Goal: Task Accomplishment & Management: Complete application form

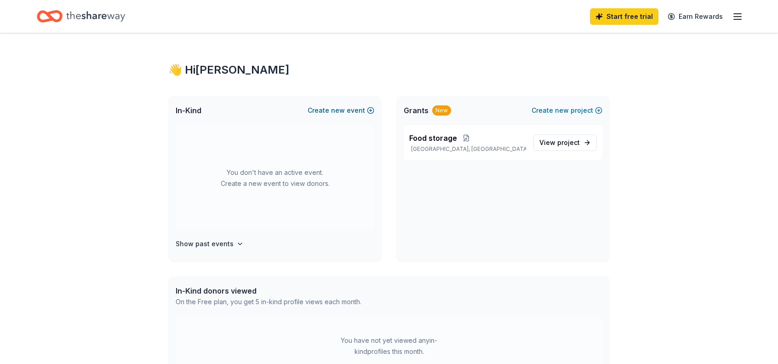
click at [341, 108] on span "new" at bounding box center [338, 110] width 14 height 11
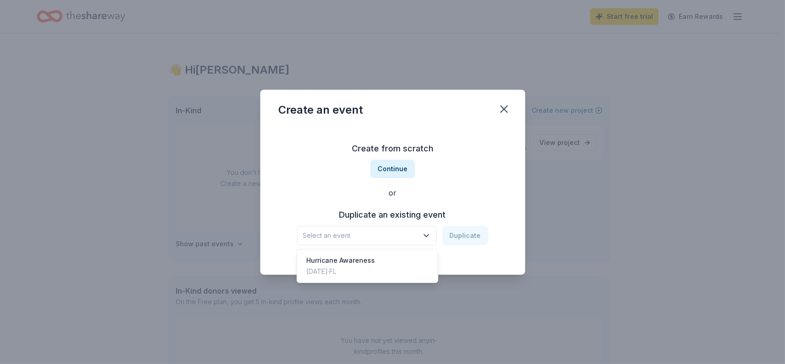
click at [313, 233] on span "Select an event" at bounding box center [360, 235] width 115 height 11
click at [304, 233] on span "Select an event" at bounding box center [360, 235] width 115 height 11
click at [384, 165] on button "Continue" at bounding box center [392, 169] width 45 height 18
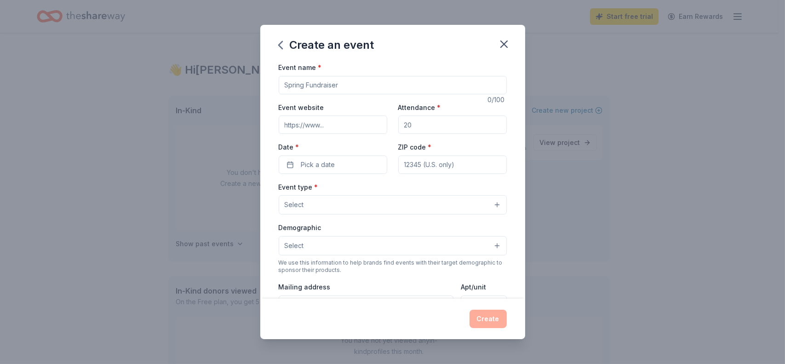
click at [290, 84] on input "Event name *" at bounding box center [393, 85] width 228 height 18
click at [289, 91] on input "Car Wash" at bounding box center [393, 85] width 228 height 18
click at [318, 86] on input "Car Wash" at bounding box center [393, 85] width 228 height 18
type input "Car Wash"
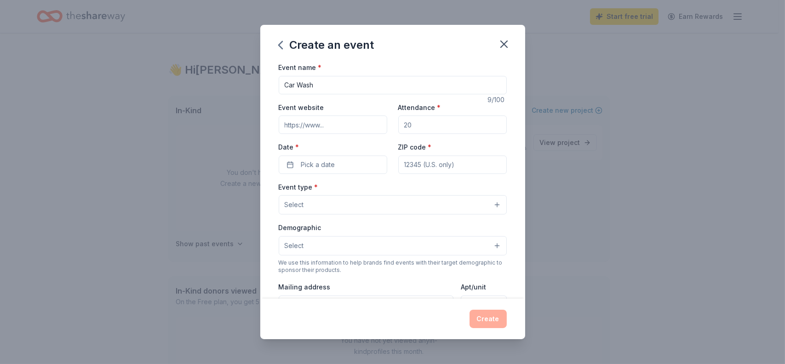
click at [298, 128] on input "Event website" at bounding box center [333, 124] width 108 height 18
type input "[DOMAIN_NAME]"
drag, startPoint x: 416, startPoint y: 124, endPoint x: 396, endPoint y: 121, distance: 20.0
click at [384, 121] on input "Attendance *" at bounding box center [452, 124] width 108 height 18
drag, startPoint x: 407, startPoint y: 126, endPoint x: 401, endPoint y: 128, distance: 6.8
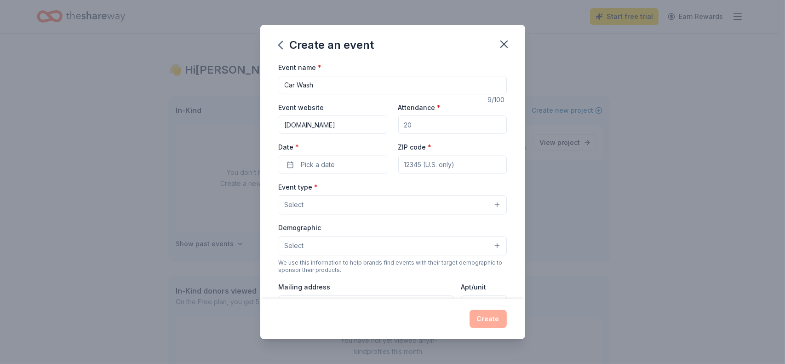
click at [384, 128] on input "Attendance *" at bounding box center [452, 124] width 108 height 18
click at [314, 167] on span "Pick a date" at bounding box center [318, 164] width 34 height 11
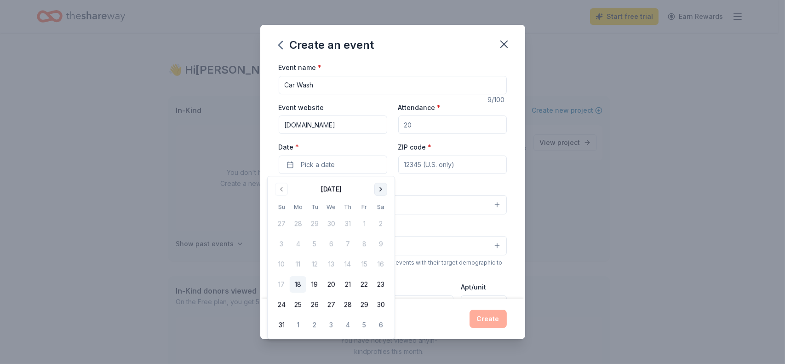
click at [382, 189] on button "Go to next month" at bounding box center [380, 189] width 13 height 13
click at [381, 222] on button "6" at bounding box center [380, 223] width 17 height 17
click at [384, 179] on div "Event name * Car Wash 9 /100 Event website [DOMAIN_NAME] Attendance * Date * [D…" at bounding box center [393, 274] width 228 height 425
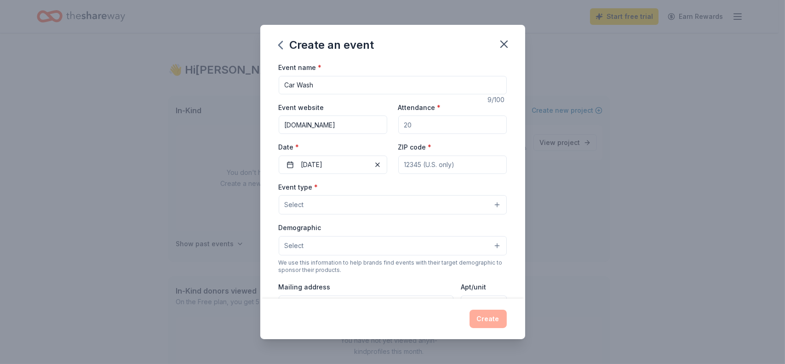
click at [384, 162] on input "ZIP code *" at bounding box center [452, 164] width 108 height 18
click at [384, 164] on input "ZIP code *" at bounding box center [452, 164] width 108 height 18
type input "32766"
click at [300, 201] on span "Select" at bounding box center [294, 204] width 19 height 11
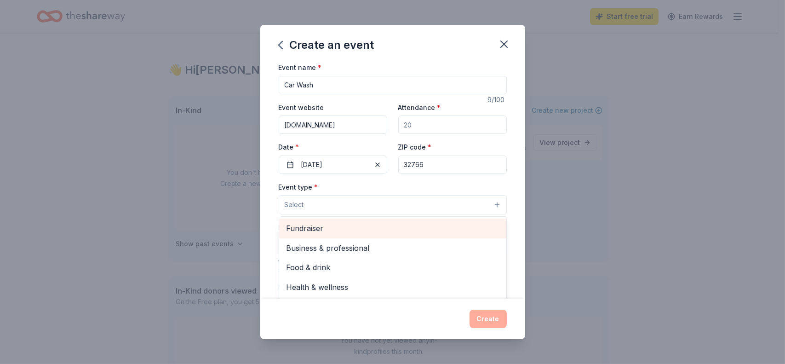
click at [310, 227] on span "Fundraiser" at bounding box center [392, 228] width 212 height 12
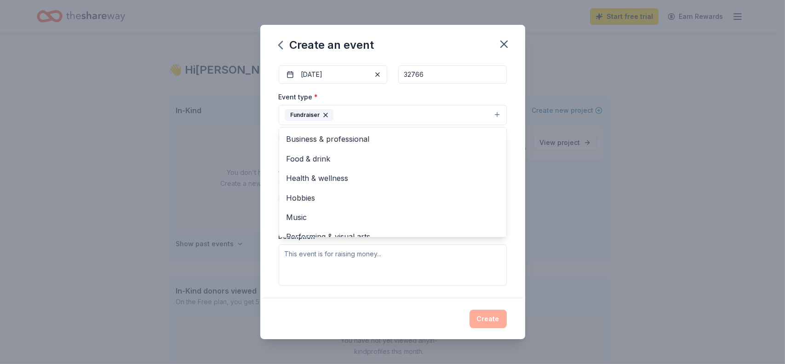
scroll to position [92, 0]
click at [384, 205] on div "Event name * Car Wash 9 /100 Event website [DOMAIN_NAME] Attendance * Date * [D…" at bounding box center [392, 180] width 265 height 237
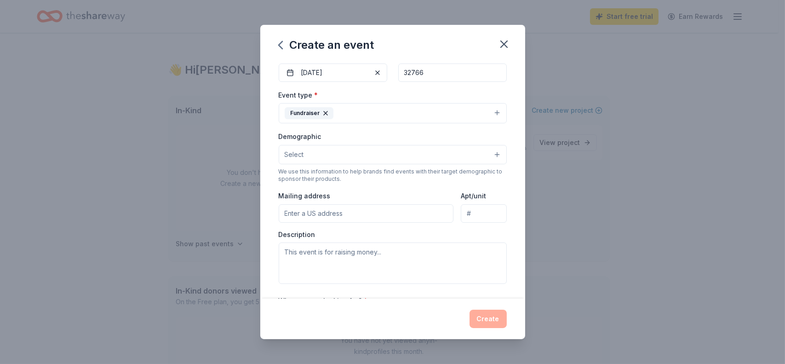
click at [286, 213] on input "Mailing address" at bounding box center [366, 213] width 175 height 18
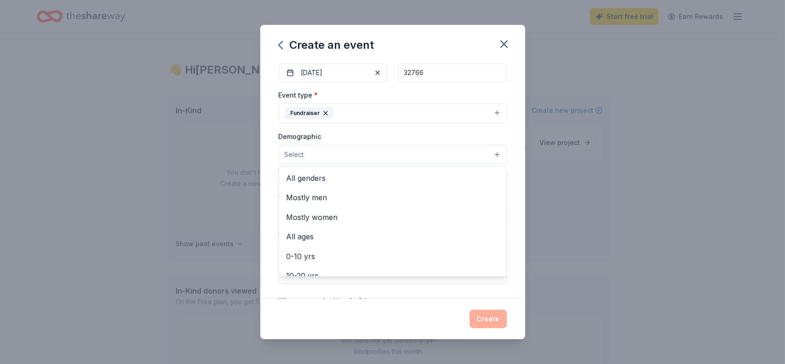
click at [291, 152] on span "Select" at bounding box center [294, 154] width 19 height 11
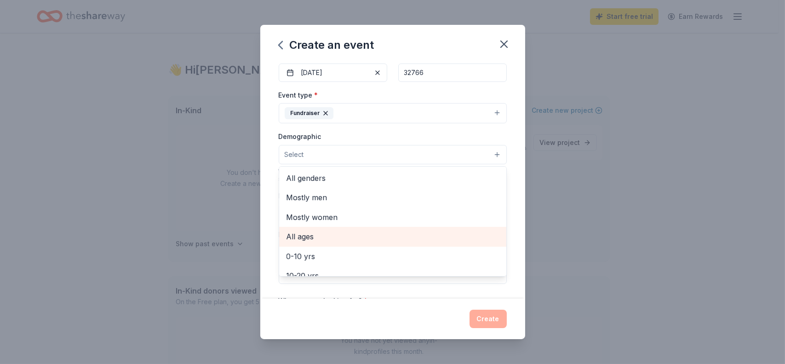
click at [300, 236] on span "All ages" at bounding box center [392, 236] width 212 height 12
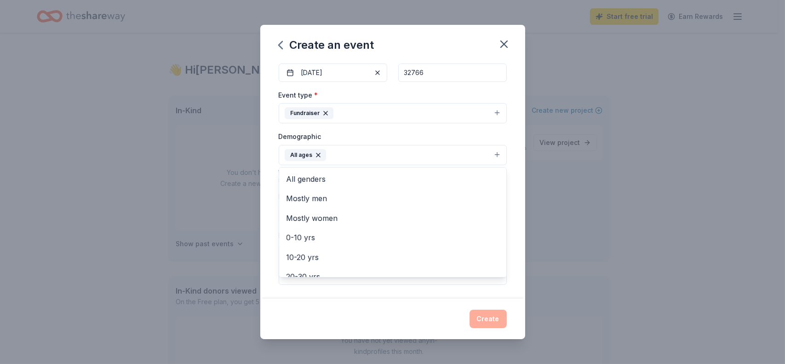
click at [272, 128] on div "Event name * Car Wash 9 /100 Event website [DOMAIN_NAME] Attendance * Date * [D…" at bounding box center [392, 180] width 265 height 237
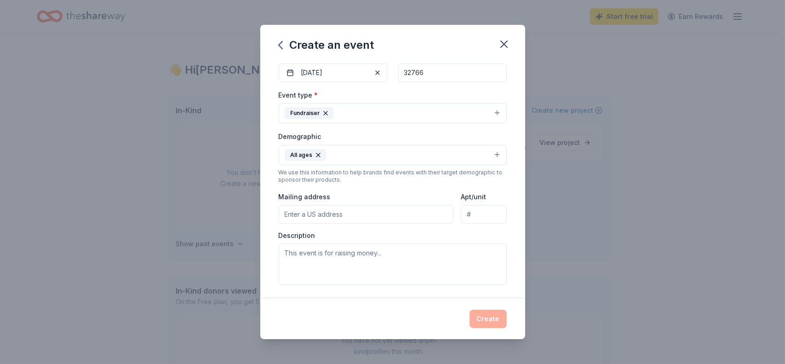
scroll to position [0, 0]
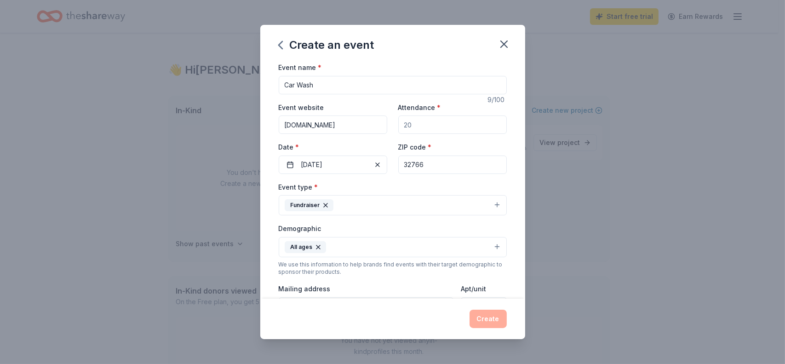
click at [384, 125] on input "Attendance *" at bounding box center [452, 124] width 108 height 18
type input "50"
click at [318, 84] on input "Car Wash" at bounding box center [393, 85] width 228 height 18
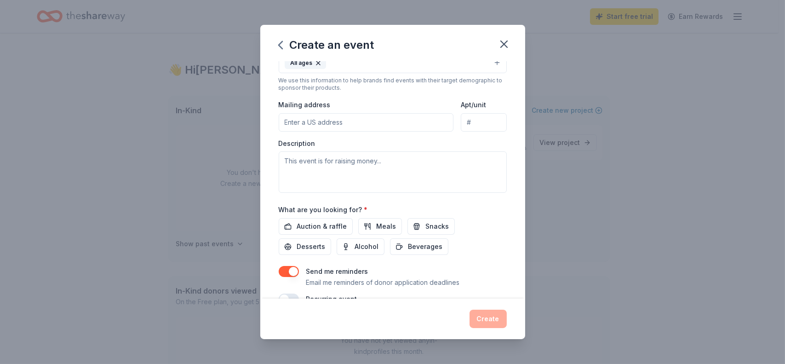
scroll to position [92, 0]
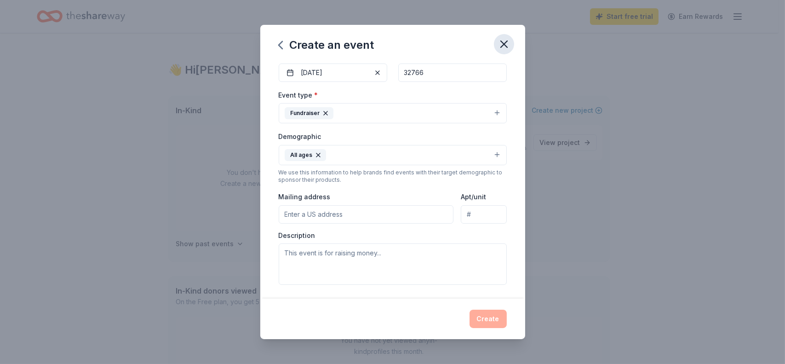
click at [384, 44] on icon "button" at bounding box center [504, 44] width 6 height 6
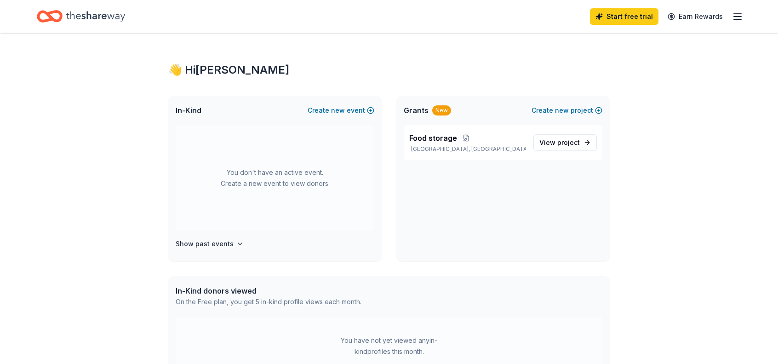
click at [188, 112] on span "In-Kind" at bounding box center [189, 110] width 26 height 11
click at [367, 109] on button "Create new event" at bounding box center [341, 110] width 67 height 11
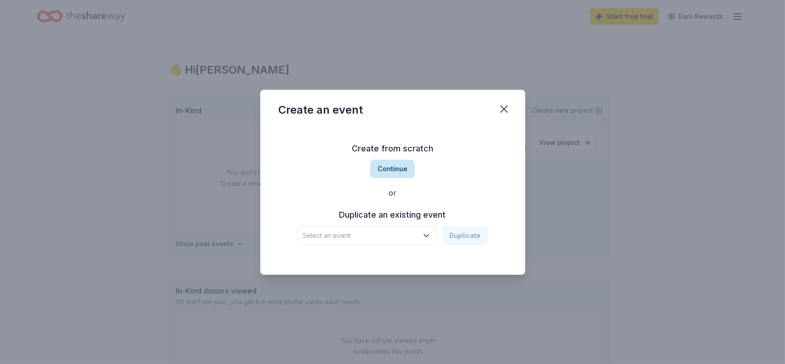
click at [384, 167] on button "Continue" at bounding box center [392, 169] width 45 height 18
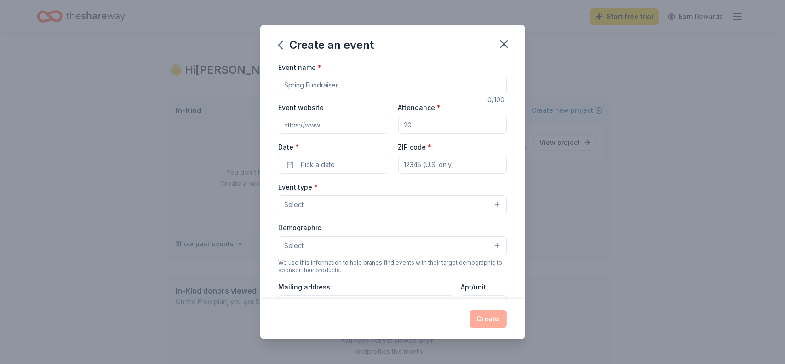
click at [287, 86] on input "Event name *" at bounding box center [393, 85] width 228 height 18
click at [290, 80] on input "C" at bounding box center [393, 85] width 228 height 18
click at [296, 71] on label "Event name *" at bounding box center [300, 67] width 43 height 9
click at [296, 76] on input "Carwash to support" at bounding box center [393, 85] width 228 height 18
type input "Carwash to support food pantry"
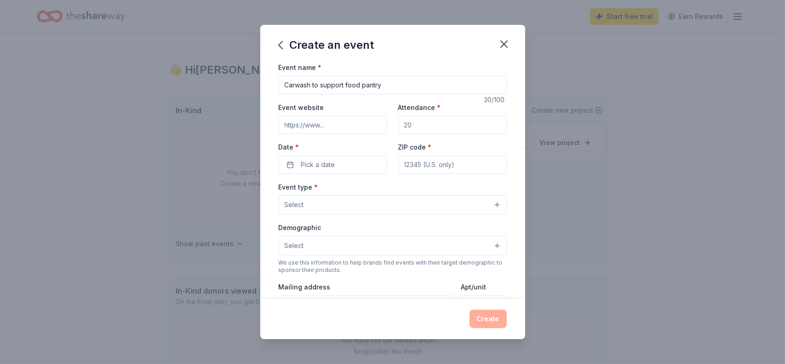
click at [311, 127] on input "Event website" at bounding box center [333, 124] width 108 height 18
type input "[DOMAIN_NAME]"
click at [384, 126] on input "Attendance *" at bounding box center [452, 124] width 108 height 18
type input "50"
click at [301, 165] on span "Pick a date" at bounding box center [318, 164] width 34 height 11
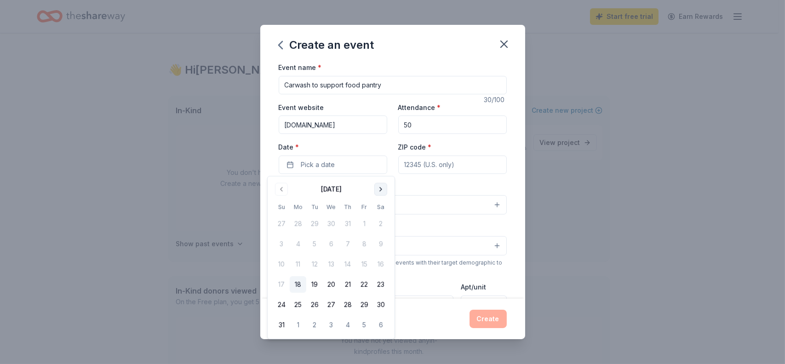
click at [383, 187] on button "Go to next month" at bounding box center [380, 189] width 13 height 13
click at [382, 284] on button "27" at bounding box center [380, 284] width 17 height 17
click at [384, 165] on input "ZIP code *" at bounding box center [452, 164] width 108 height 18
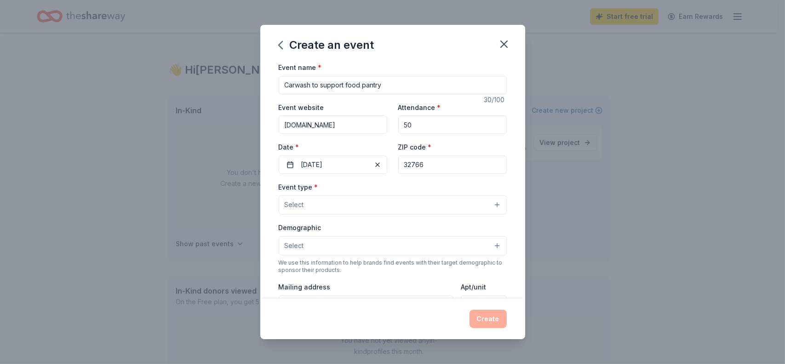
type input "32766"
click at [302, 204] on span "Select" at bounding box center [294, 204] width 19 height 11
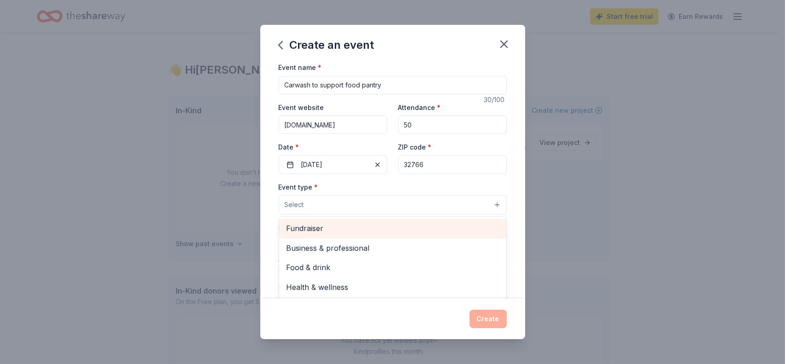
click at [305, 233] on span "Fundraiser" at bounding box center [392, 228] width 212 height 12
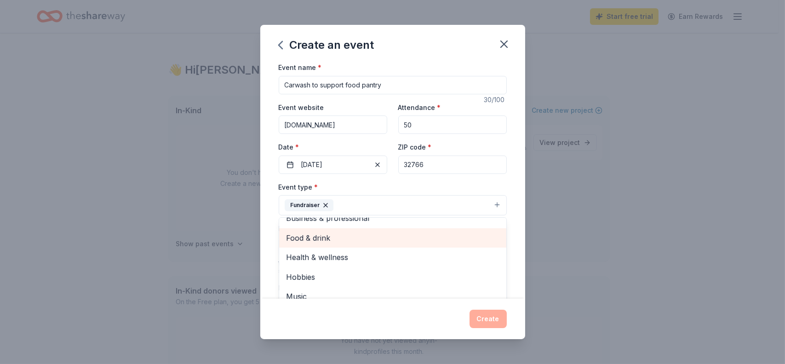
scroll to position [0, 0]
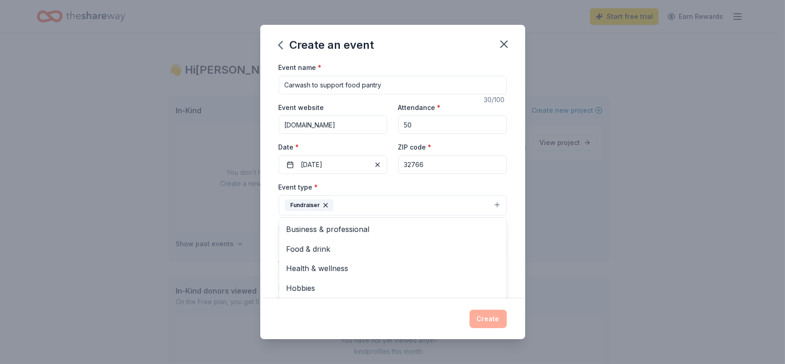
click at [384, 264] on div "Event name * Carwash to support food pantry 30 /100 Event website [DOMAIN_NAME]…" at bounding box center [392, 180] width 265 height 237
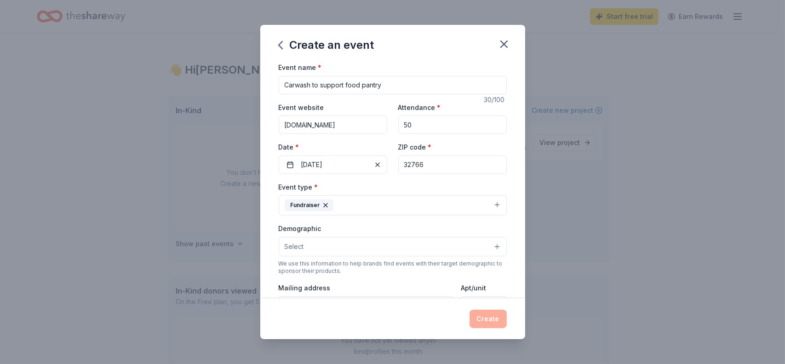
click at [297, 247] on span "Select" at bounding box center [294, 246] width 19 height 11
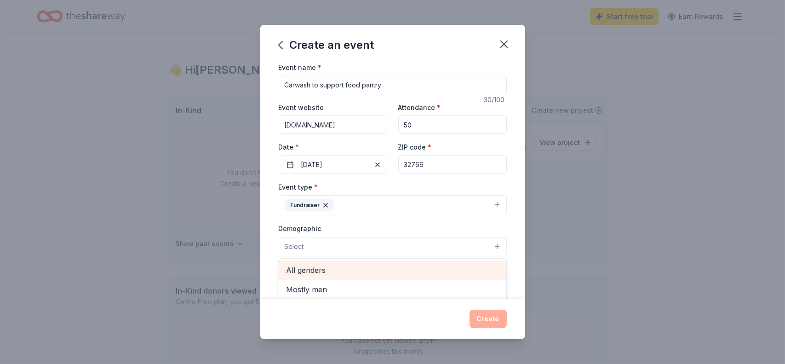
click at [303, 270] on span "All genders" at bounding box center [392, 270] width 212 height 12
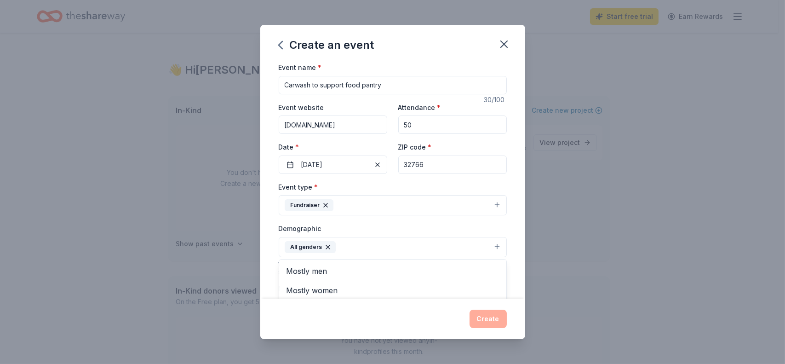
click at [384, 261] on div "Event name * Carwash to support food pantry 30 /100 Event website [DOMAIN_NAME]…" at bounding box center [392, 180] width 265 height 237
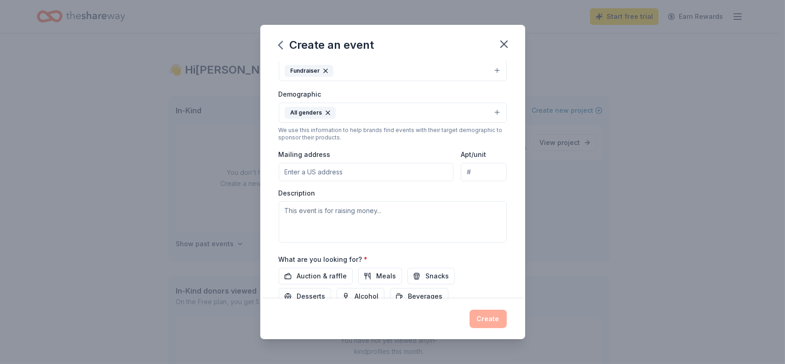
scroll to position [138, 0]
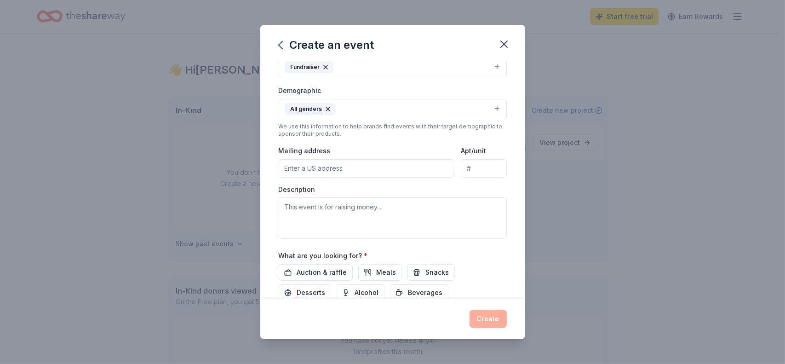
click at [285, 164] on input "Mailing address" at bounding box center [366, 168] width 175 height 18
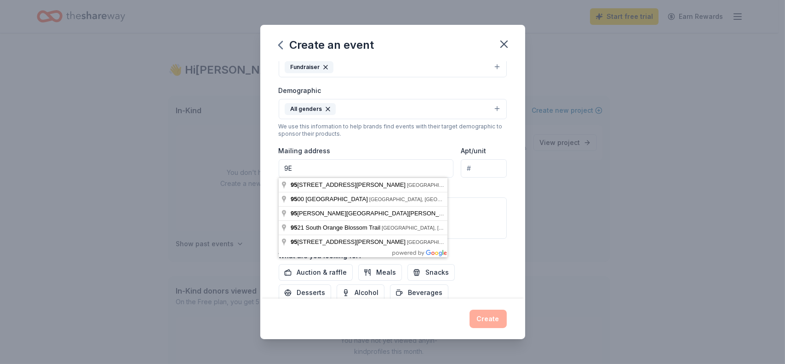
click at [289, 162] on input "9E" at bounding box center [366, 168] width 175 height 18
type input "[STREET_ADDRESS]"
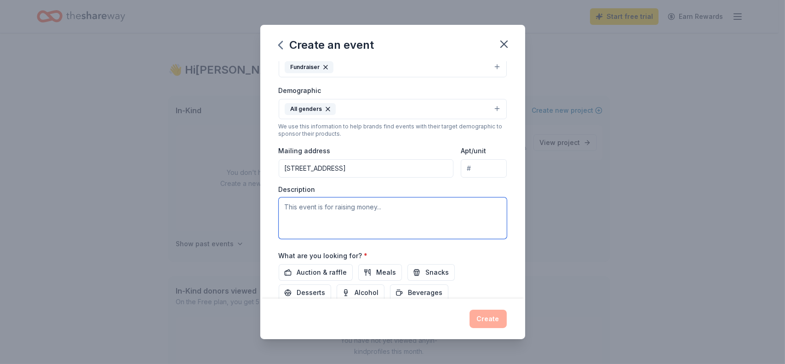
click at [298, 209] on textarea at bounding box center [393, 217] width 228 height 41
click at [297, 207] on textarea at bounding box center [393, 217] width 228 height 41
click at [297, 207] on textarea "W" at bounding box center [393, 217] width 228 height 41
type textarea "e"
click at [384, 216] on textarea "Chuluota Resource Center is having a carwash to fund our food pantry for times …" at bounding box center [393, 217] width 228 height 41
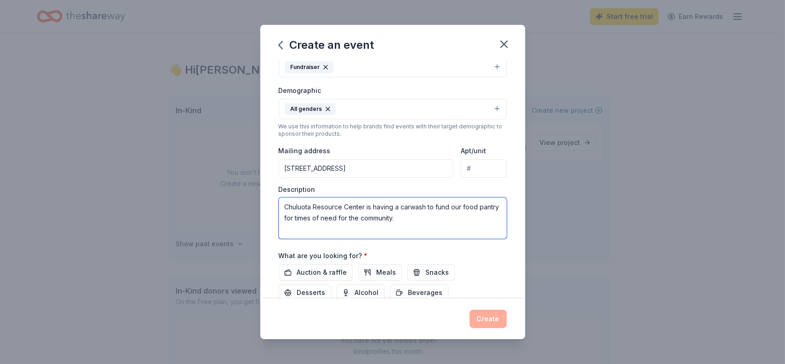
scroll to position [204, 0]
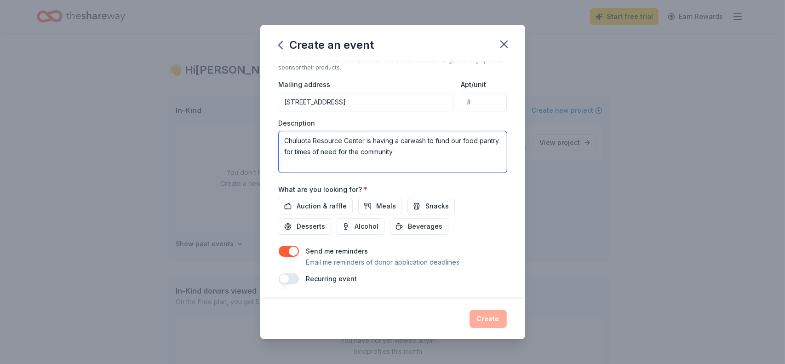
click at [384, 139] on textarea "Chuluota Resource Center is having a carwash to fund our food pantry for times …" at bounding box center [393, 151] width 228 height 41
drag, startPoint x: 428, startPoint y: 139, endPoint x: 508, endPoint y: 150, distance: 80.7
click at [384, 150] on div "Event name * Carwash to support food pantry 30 /100 Event website [DOMAIN_NAME]…" at bounding box center [392, 180] width 265 height 237
paste textarea "We’re holding a community car wash fundraiser in September to raise money for o…"
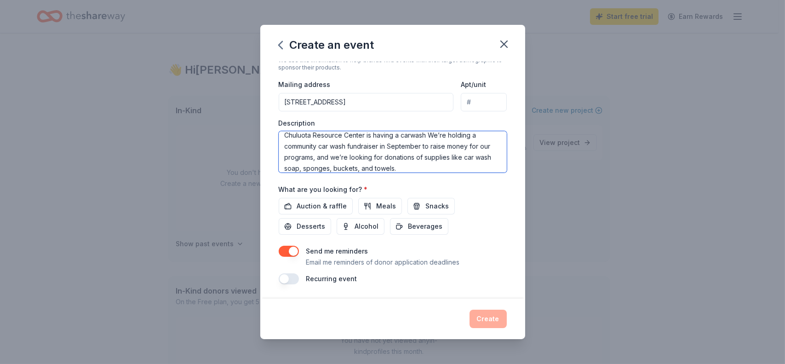
scroll to position [0, 0]
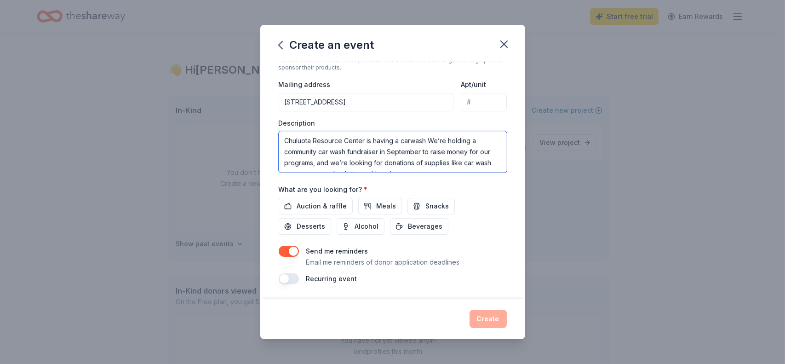
drag, startPoint x: 430, startPoint y: 139, endPoint x: 443, endPoint y: 138, distance: 12.4
click at [384, 138] on textarea "Chuluota Resource Center is having a carwash We’re holding a community car wash…" at bounding box center [393, 151] width 228 height 41
click at [384, 162] on textarea "Chuluota Resource Center is holding a community car wash fundraiser in Septembe…" at bounding box center [393, 151] width 228 height 41
paste textarea "Would your store be willing to help us out with any of these items? Your suppor…"
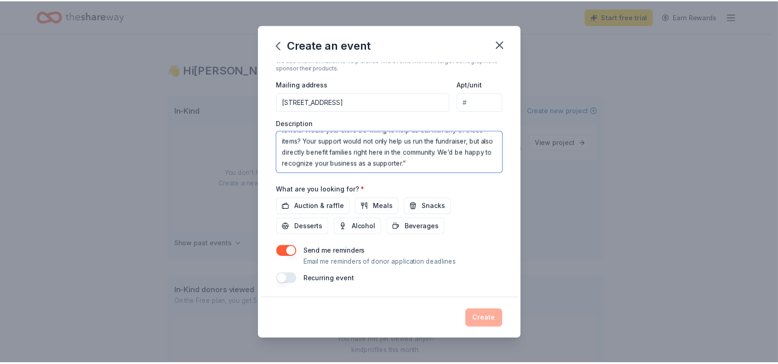
scroll to position [55, 0]
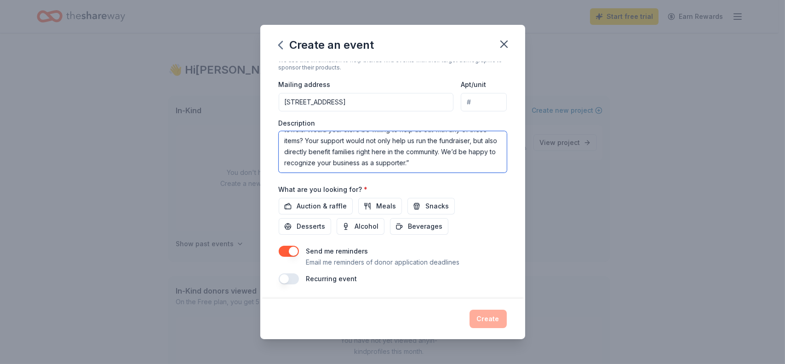
click at [283, 161] on textarea "Chuluota Resource Center is holding a community car wash fundraiser in Septembe…" at bounding box center [393, 151] width 228 height 41
type textarea "Chuluota Resource Center is holding a community car wash fundraiser in Septembe…"
drag, startPoint x: 479, startPoint y: 274, endPoint x: 485, endPoint y: 265, distance: 11.4
click at [384, 269] on div "Send me reminders Email me reminders of donor application deadlines Recurring e…" at bounding box center [393, 264] width 228 height 39
click at [384, 275] on div "Recurring event" at bounding box center [393, 278] width 228 height 11
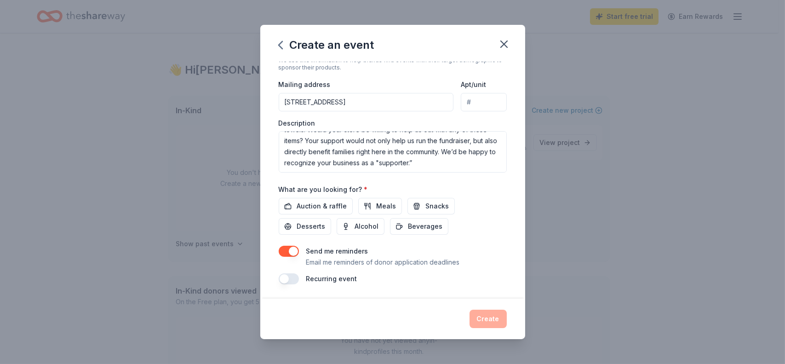
click at [384, 320] on div "Create" at bounding box center [393, 318] width 228 height 18
click at [358, 189] on label "What are you looking for? *" at bounding box center [323, 189] width 89 height 9
click at [325, 190] on label "What are you looking for? *" at bounding box center [323, 189] width 89 height 9
click at [301, 203] on span "Auction & raffle" at bounding box center [322, 205] width 50 height 11
click at [384, 318] on button "Create" at bounding box center [487, 318] width 37 height 18
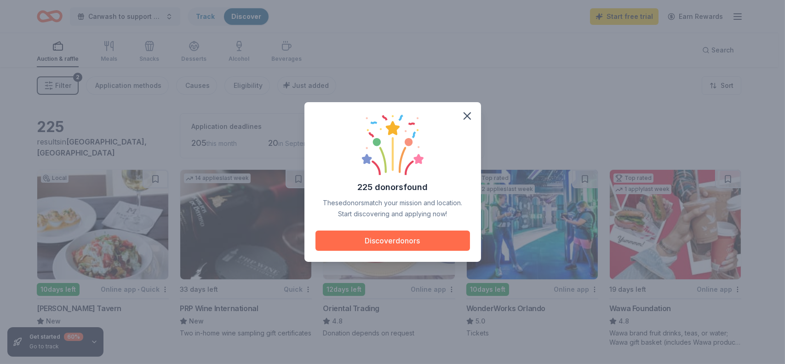
click at [383, 238] on button "Discover donors" at bounding box center [392, 240] width 154 height 20
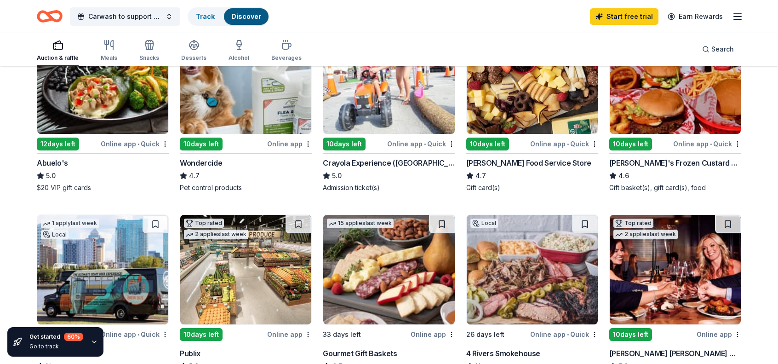
scroll to position [552, 0]
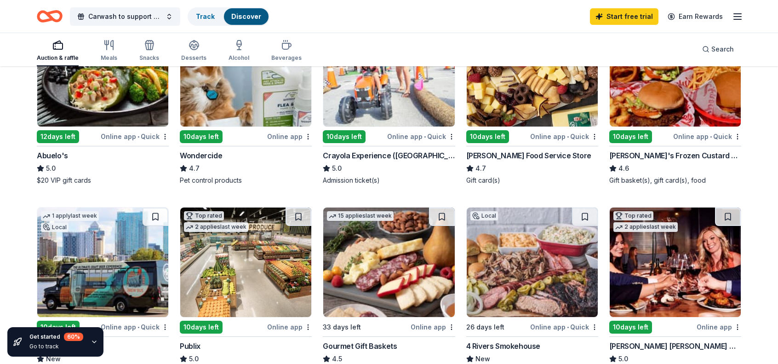
click at [201, 143] on div "1 apply last week 10 days left Online app Wondercide 4.7 Pet control products" at bounding box center [246, 101] width 132 height 168
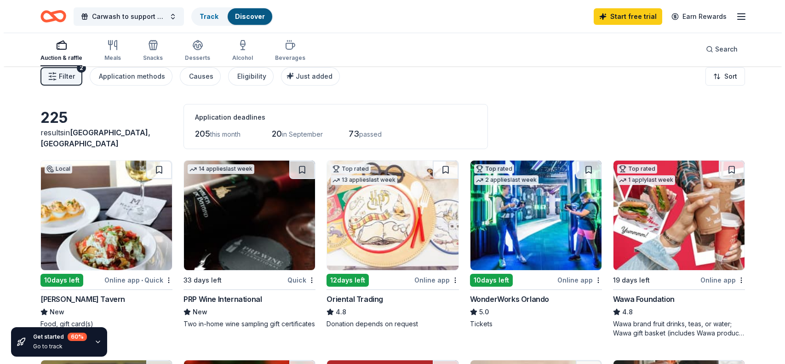
scroll to position [0, 0]
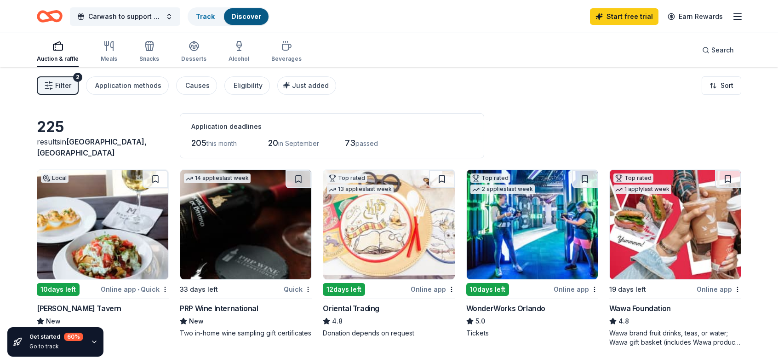
click at [59, 50] on rect "button" at bounding box center [57, 47] width 9 height 6
click at [384, 46] on div "Search" at bounding box center [718, 50] width 32 height 11
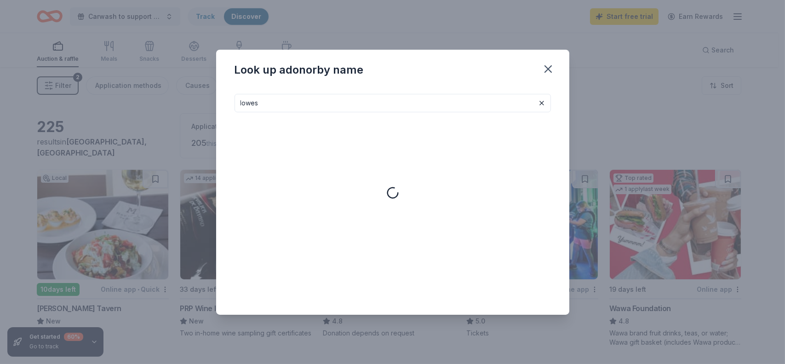
type input "lowes"
click at [384, 68] on icon "button" at bounding box center [548, 69] width 6 height 6
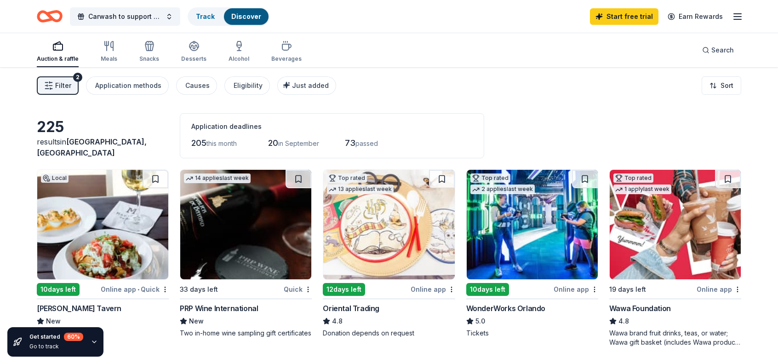
click at [384, 36] on div "Auction & raffle Meals Snacks Desserts Alcohol Beverages Search" at bounding box center [389, 50] width 704 height 34
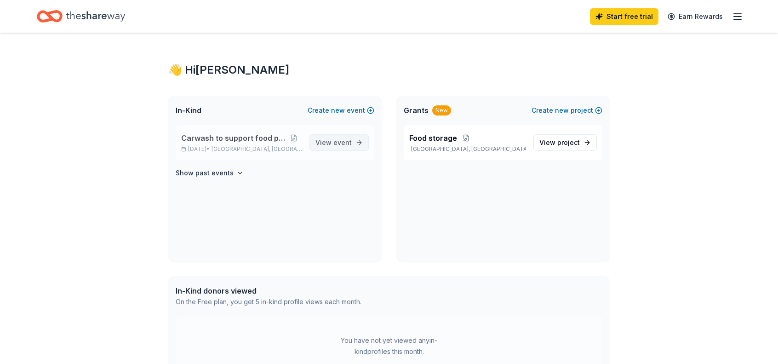
click at [337, 143] on span "event" at bounding box center [342, 142] width 18 height 8
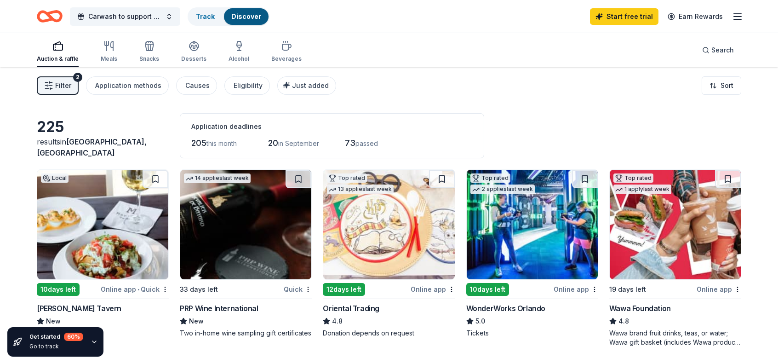
click at [384, 18] on icon "button" at bounding box center [737, 16] width 11 height 11
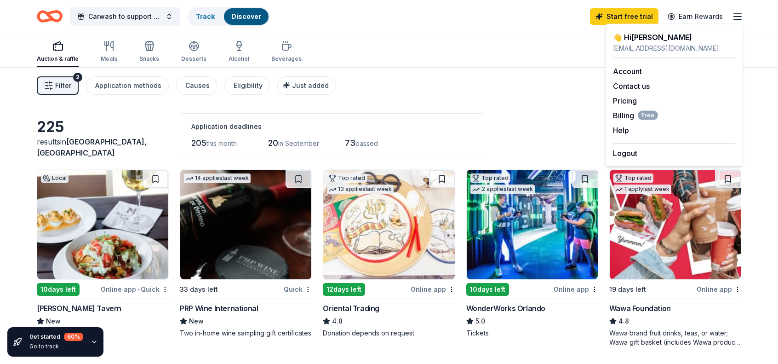
click at [384, 18] on icon "button" at bounding box center [737, 16] width 11 height 11
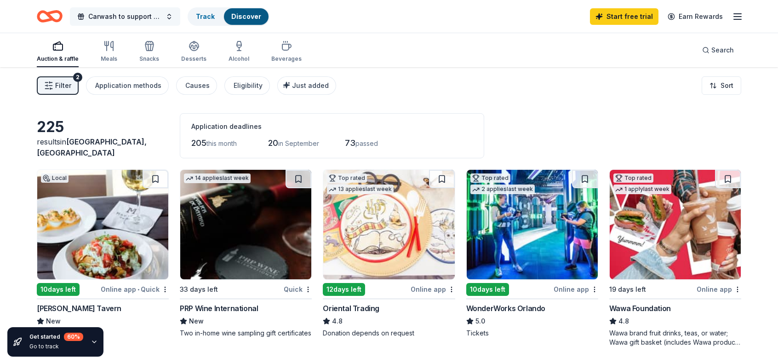
click at [171, 17] on button "Carwash to support food pantry" at bounding box center [125, 16] width 110 height 18
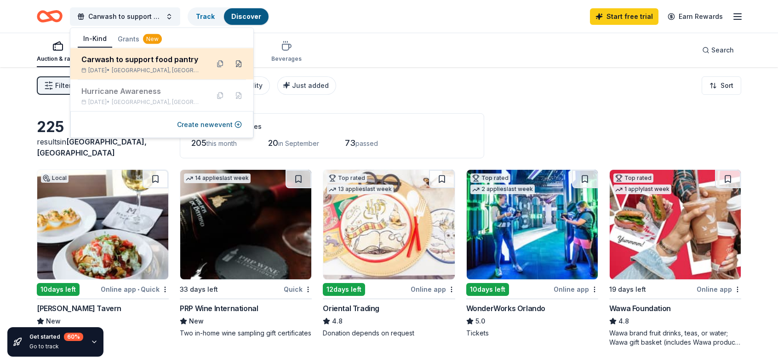
click at [237, 62] on button at bounding box center [238, 64] width 15 height 15
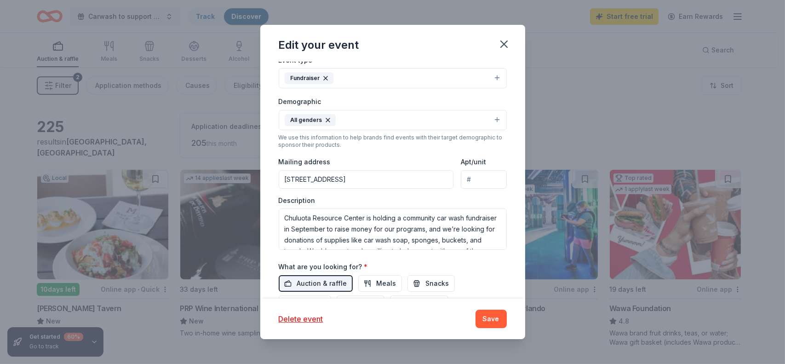
scroll to position [261, 0]
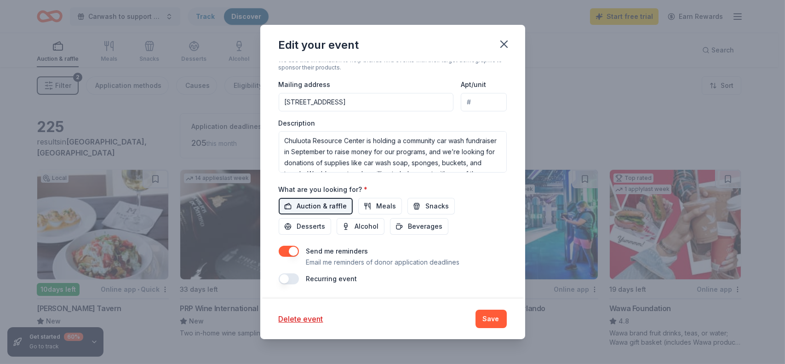
click at [282, 207] on button "Auction & raffle" at bounding box center [316, 206] width 74 height 17
click at [384, 87] on div "Edit your event Update donors you've applied to Let donors know of any updates …" at bounding box center [392, 182] width 785 height 364
click at [384, 41] on icon "button" at bounding box center [503, 44] width 13 height 13
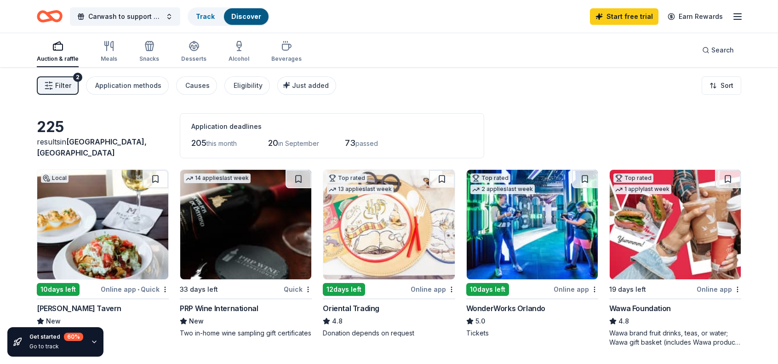
click at [125, 15] on span "Carwash to support food pantry" at bounding box center [125, 16] width 74 height 11
click at [169, 16] on button "Carwash to support food pantry" at bounding box center [125, 16] width 110 height 18
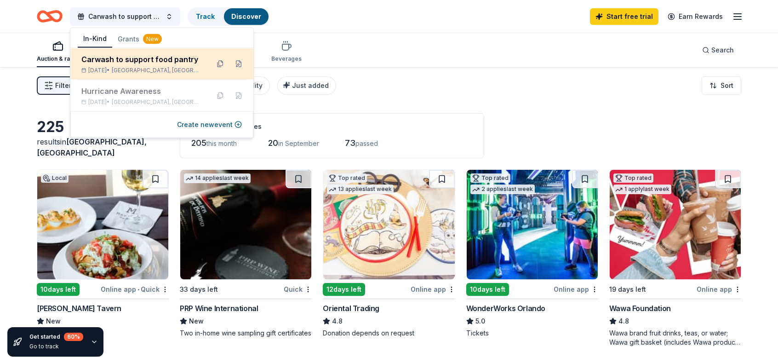
click at [160, 68] on div "[DATE] • [GEOGRAPHIC_DATA], [GEOGRAPHIC_DATA]" at bounding box center [141, 70] width 120 height 7
click at [241, 61] on button at bounding box center [238, 64] width 15 height 15
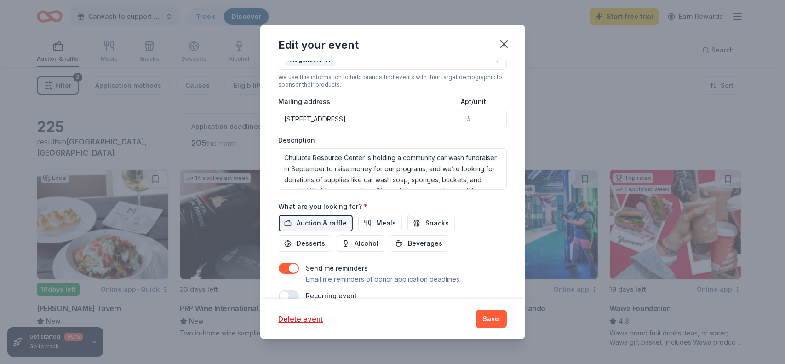
scroll to position [261, 0]
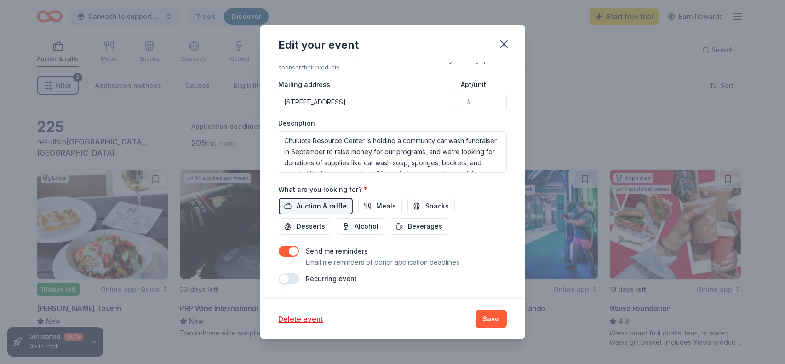
click at [311, 199] on button "Auction & raffle" at bounding box center [316, 206] width 74 height 17
click at [384, 65] on div "Edit your event Update donors you've applied to Let donors know of any updates …" at bounding box center [392, 182] width 785 height 364
click at [384, 45] on icon "button" at bounding box center [504, 44] width 6 height 6
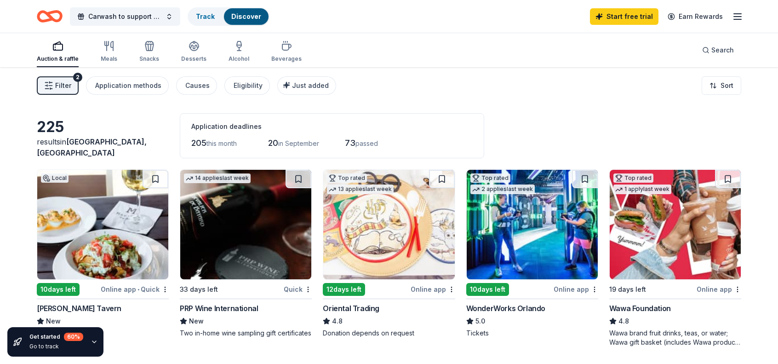
click at [384, 17] on icon "button" at bounding box center [737, 16] width 11 height 11
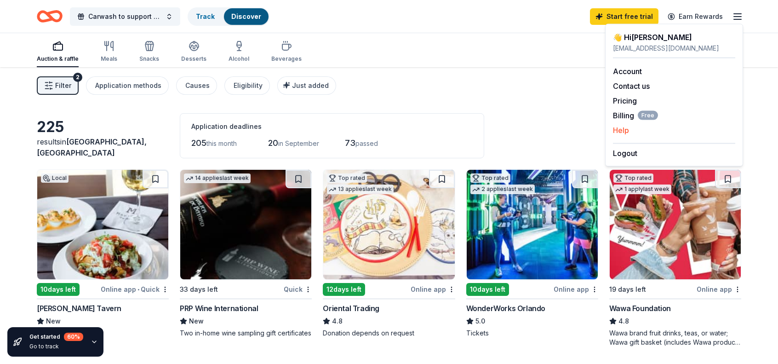
click at [384, 131] on button "Help" at bounding box center [621, 130] width 16 height 11
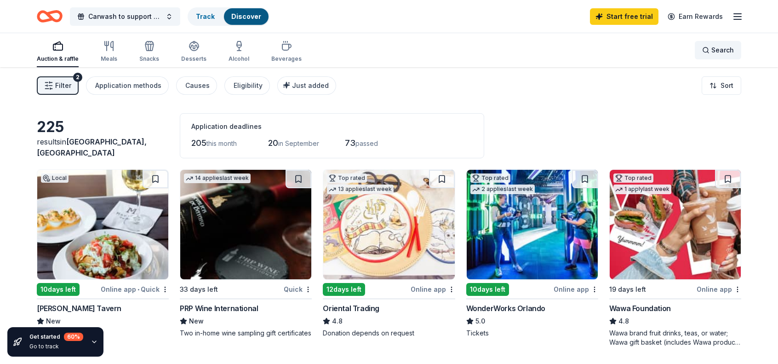
click at [384, 49] on div "Search" at bounding box center [718, 50] width 32 height 11
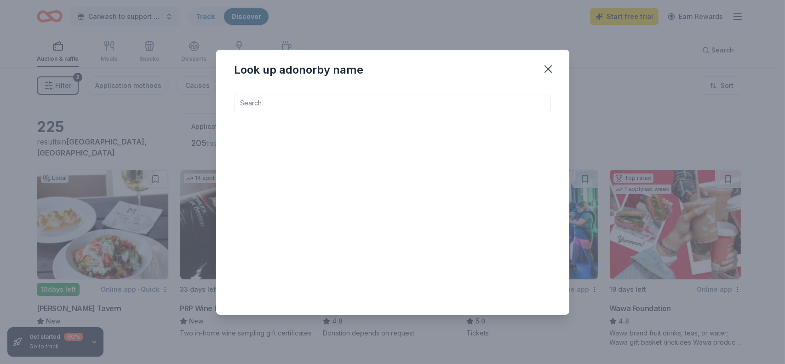
click at [254, 103] on input at bounding box center [392, 103] width 316 height 18
click at [384, 71] on button "button" at bounding box center [548, 69] width 20 height 20
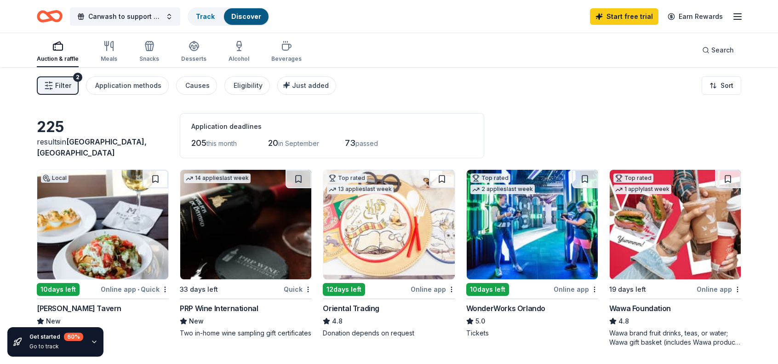
click at [54, 49] on icon "button" at bounding box center [57, 45] width 11 height 11
click at [126, 17] on span "Carwash to support food pantry" at bounding box center [125, 16] width 74 height 11
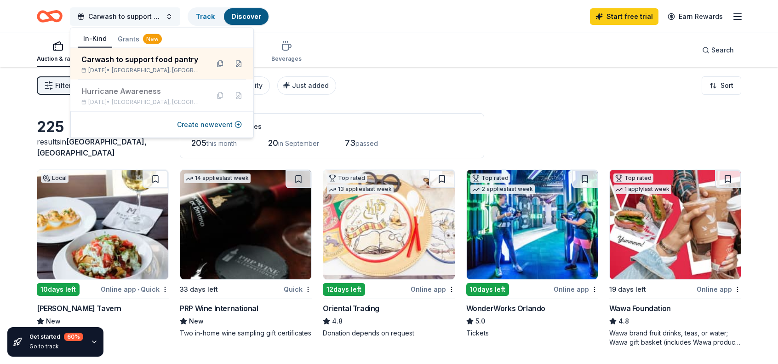
click at [126, 18] on span "Carwash to support food pantry" at bounding box center [125, 16] width 74 height 11
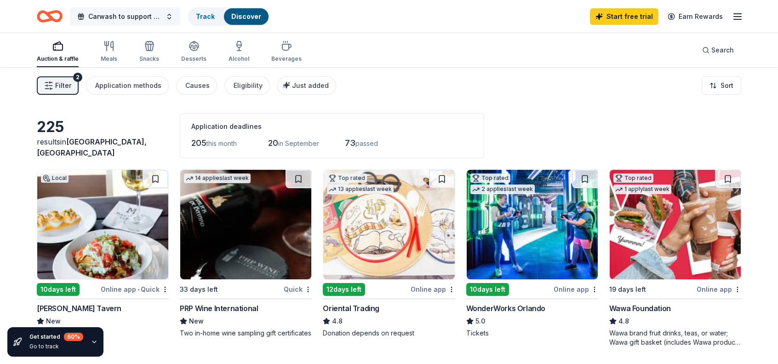
click at [126, 18] on span "Carwash to support food pantry" at bounding box center [125, 16] width 74 height 11
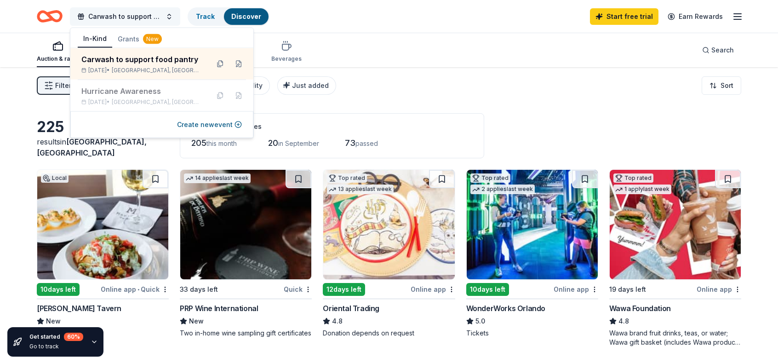
click at [126, 18] on span "Carwash to support food pantry" at bounding box center [125, 16] width 74 height 11
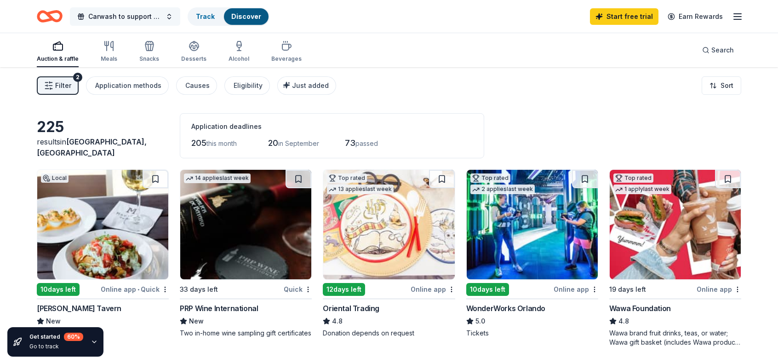
click at [126, 18] on span "Carwash to support food pantry" at bounding box center [125, 16] width 74 height 11
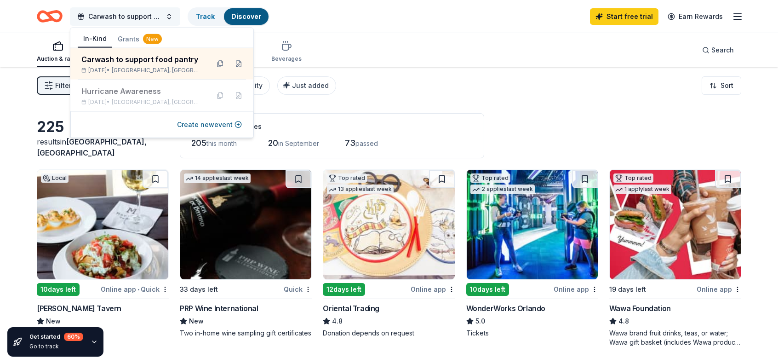
click at [126, 18] on span "Carwash to support food pantry" at bounding box center [125, 16] width 74 height 11
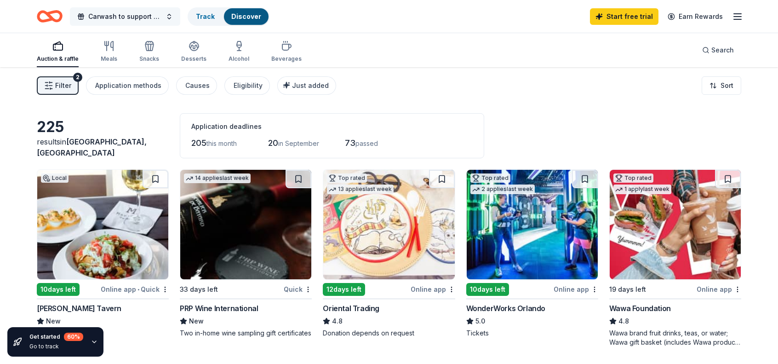
click at [126, 18] on span "Carwash to support food pantry" at bounding box center [125, 16] width 74 height 11
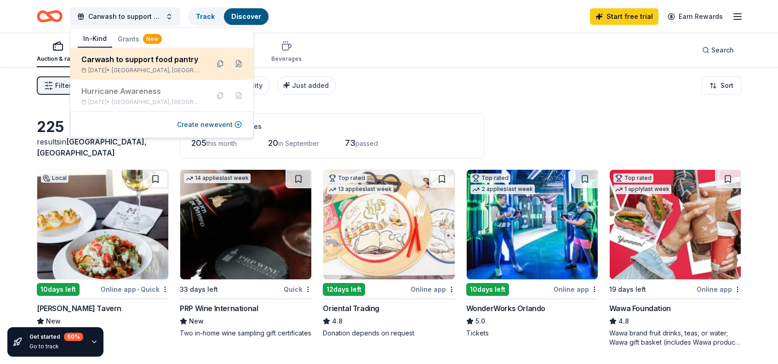
click at [149, 60] on div "Carwash to support food pantry" at bounding box center [141, 59] width 120 height 11
click at [220, 61] on button at bounding box center [220, 64] width 15 height 15
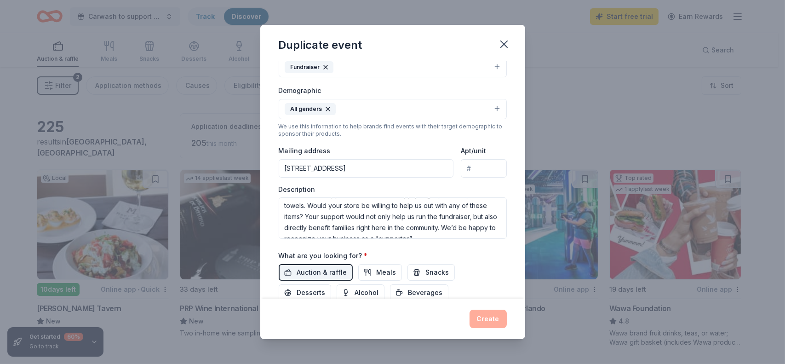
scroll to position [55, 0]
click at [323, 269] on span "Auction & raffle" at bounding box center [322, 272] width 50 height 11
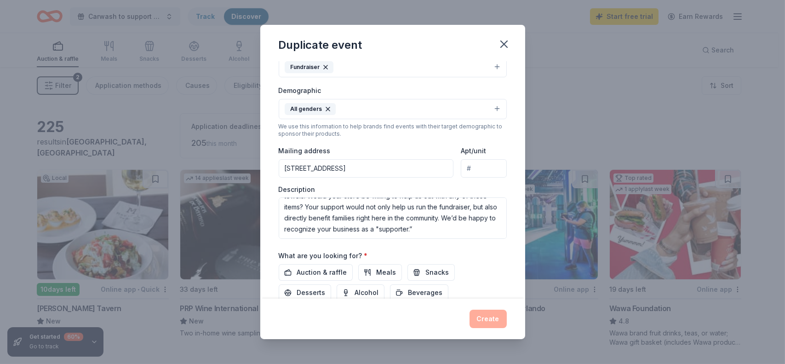
scroll to position [305, 0]
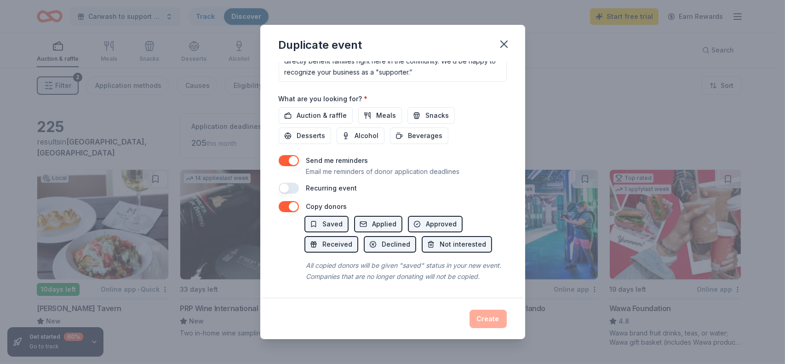
click at [289, 183] on button "button" at bounding box center [289, 188] width 20 height 11
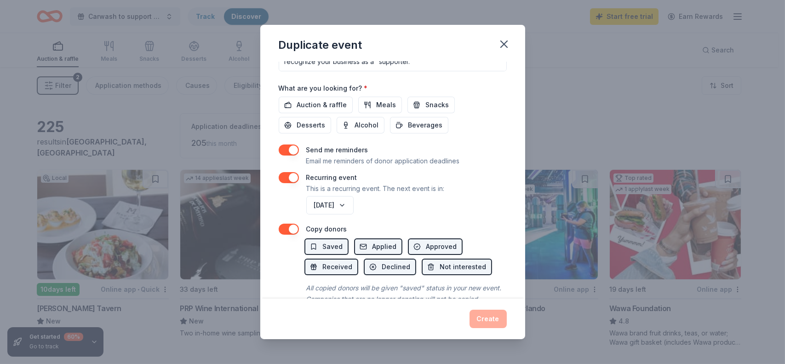
click at [289, 176] on button "button" at bounding box center [289, 177] width 20 height 11
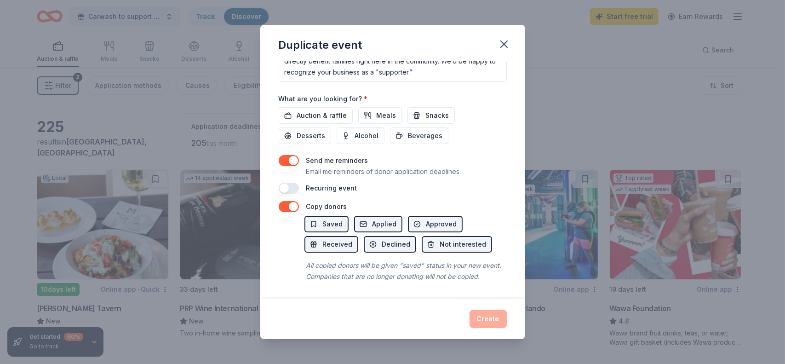
click at [384, 99] on div "Duplicate event Event name * Carwash to support food pantry 30 /100 Event websi…" at bounding box center [392, 182] width 785 height 364
click at [384, 42] on icon "button" at bounding box center [503, 44] width 13 height 13
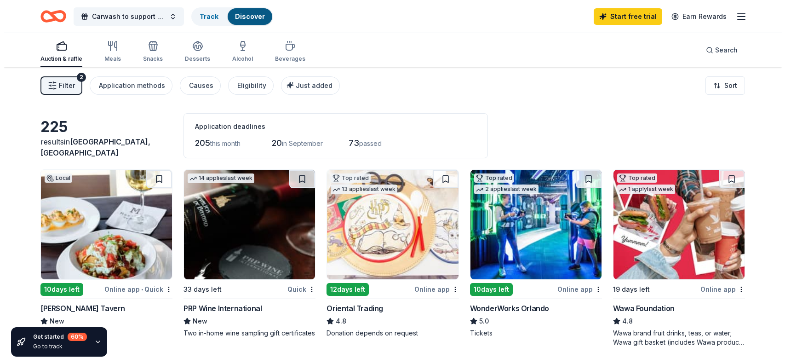
scroll to position [0, 0]
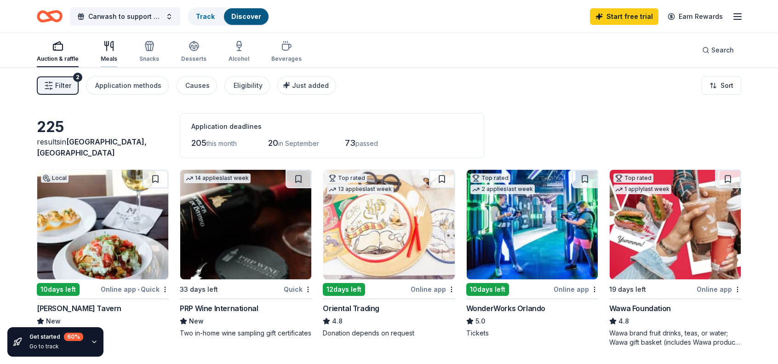
click at [116, 60] on div "Auction & raffle Meals Snacks Desserts Alcohol Beverages" at bounding box center [169, 52] width 265 height 30
click at [50, 51] on div "Auction & raffle" at bounding box center [58, 51] width 42 height 22
click at [131, 15] on span "Carwash to support food pantry" at bounding box center [125, 16] width 74 height 11
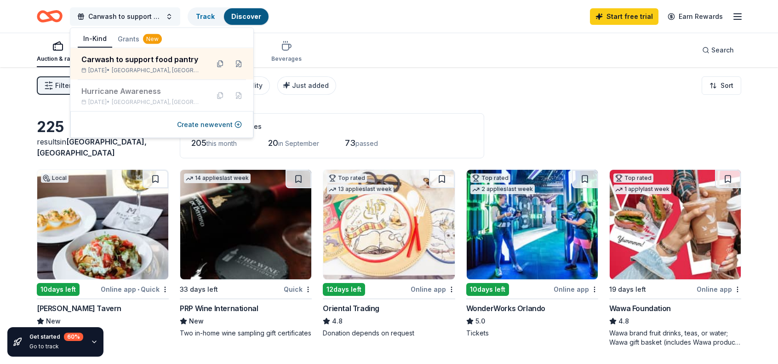
click at [131, 15] on span "Carwash to support food pantry" at bounding box center [125, 16] width 74 height 11
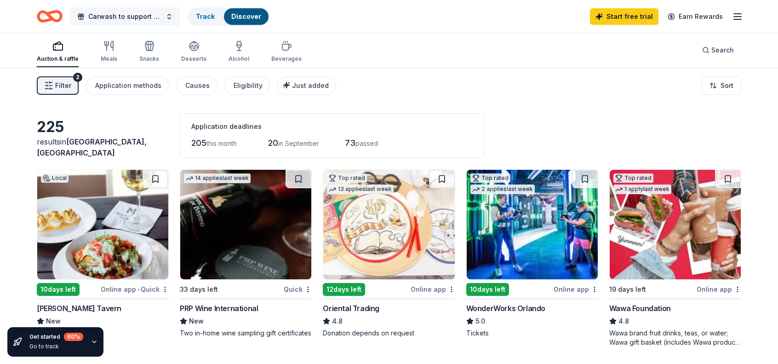
click at [131, 15] on span "Carwash to support food pantry" at bounding box center [125, 16] width 74 height 11
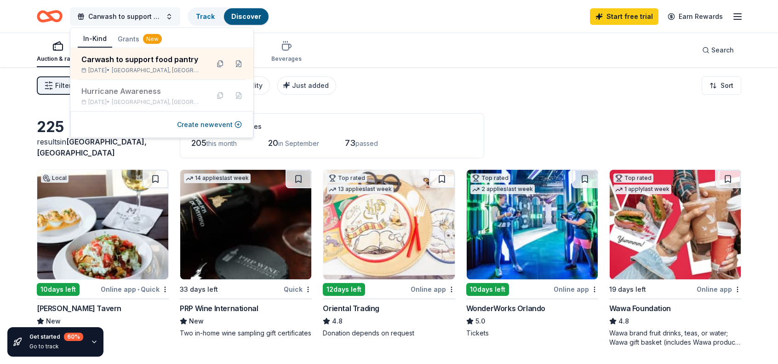
click at [132, 17] on span "Carwash to support food pantry" at bounding box center [125, 16] width 74 height 11
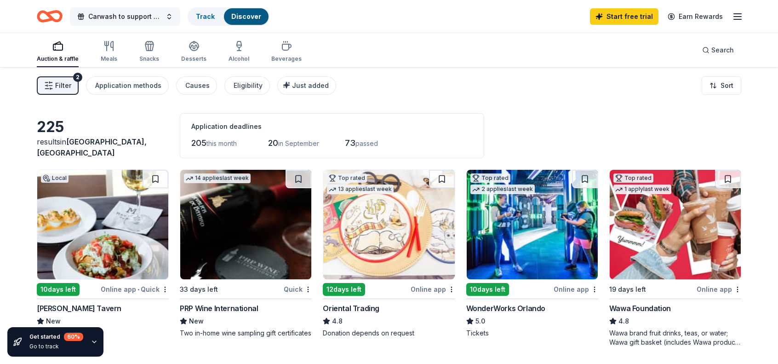
click at [132, 17] on span "Carwash to support food pantry" at bounding box center [125, 16] width 74 height 11
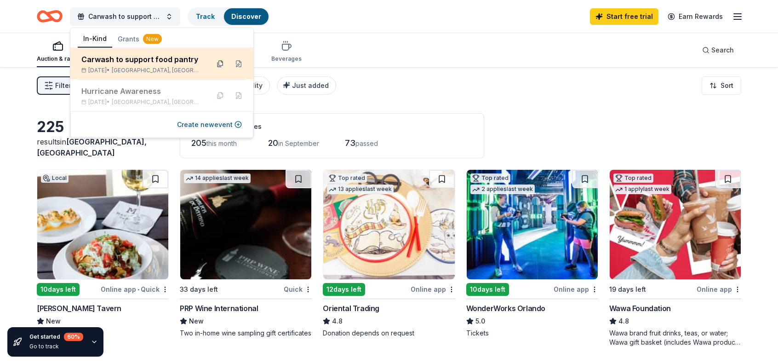
click at [220, 63] on button at bounding box center [220, 64] width 15 height 15
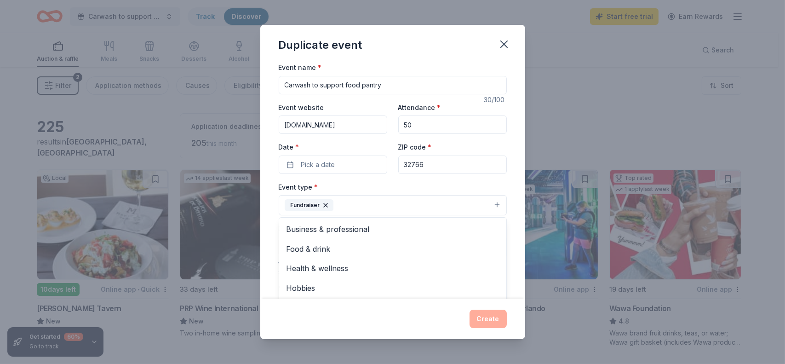
click at [367, 200] on button "Fundraiser" at bounding box center [393, 205] width 228 height 20
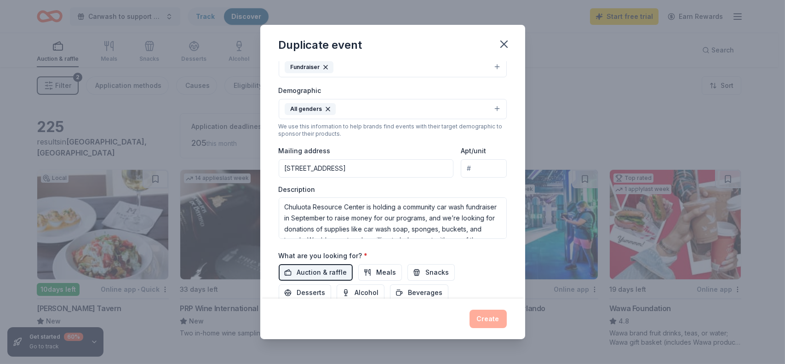
click at [384, 68] on button "Fundraiser" at bounding box center [393, 67] width 228 height 20
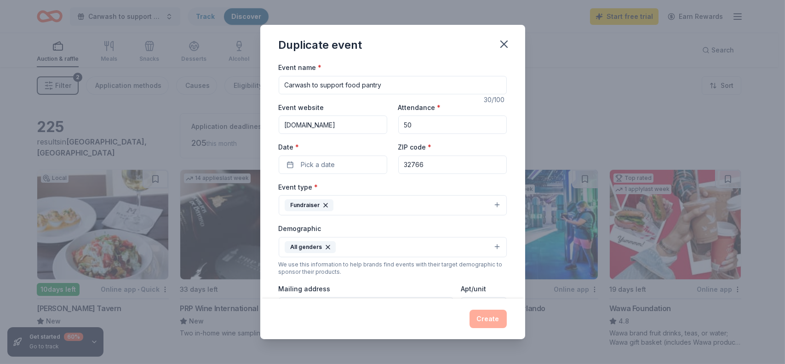
click at [326, 205] on icon "button" at bounding box center [325, 204] width 7 height 7
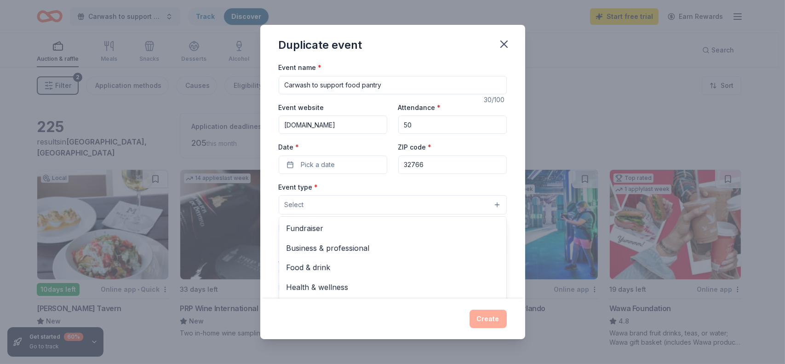
click at [384, 82] on div "Event name * Carwash to support food pantry 30 /100 Event website [DOMAIN_NAME]…" at bounding box center [393, 275] width 228 height 426
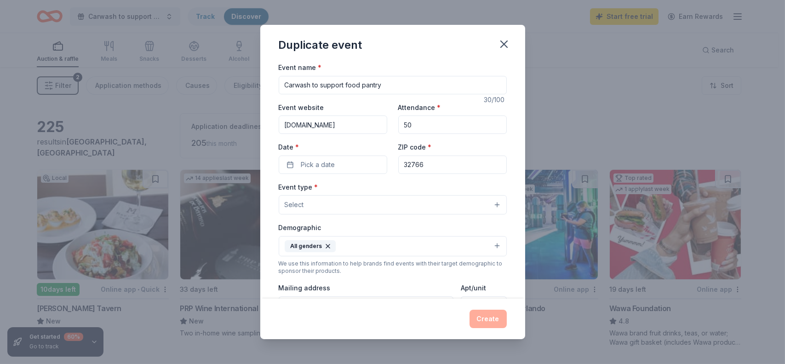
drag, startPoint x: 384, startPoint y: 70, endPoint x: 363, endPoint y: 52, distance: 27.7
click at [363, 52] on div "Duplicate event" at bounding box center [392, 43] width 265 height 37
click at [384, 84] on input "Carwash to support food pantry" at bounding box center [393, 85] width 228 height 18
type input "C"
click at [377, 126] on input "[DOMAIN_NAME]" at bounding box center [333, 124] width 108 height 18
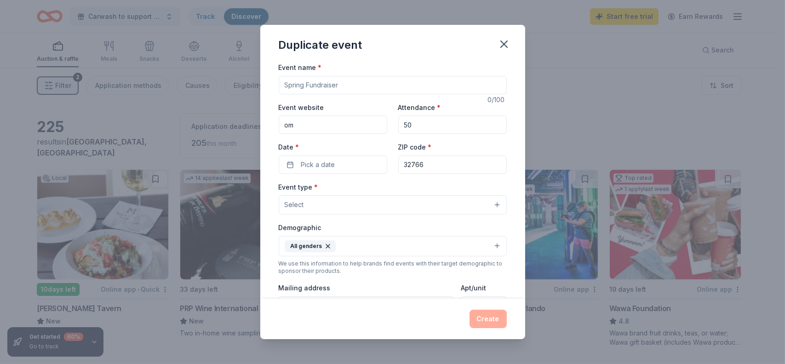
type input "m"
click at [384, 126] on input "50" at bounding box center [452, 124] width 108 height 18
type input "5"
click at [384, 164] on input "32766" at bounding box center [452, 164] width 108 height 18
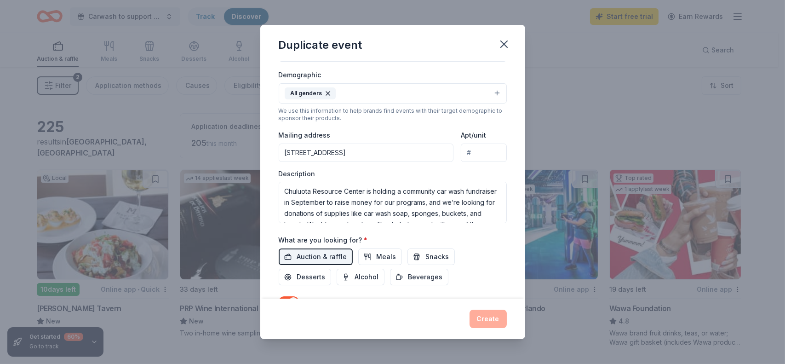
scroll to position [184, 0]
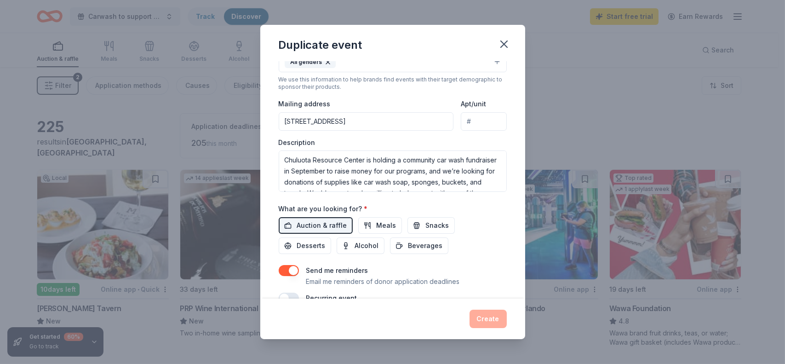
type input "3"
click at [384, 123] on input "[STREET_ADDRESS]" at bounding box center [366, 121] width 175 height 18
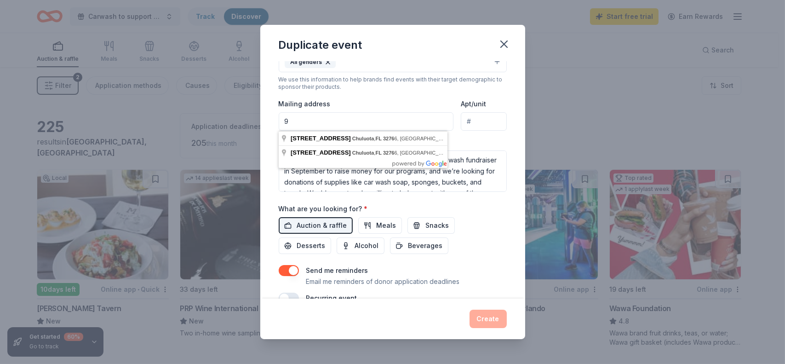
type input "9"
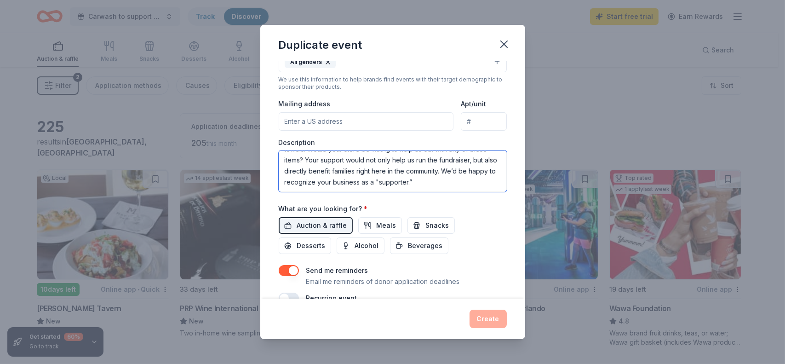
scroll to position [55, 0]
type textarea "Chuluota Resource Center is holding a community car wash fundraiser in Septembe…"
drag, startPoint x: 476, startPoint y: 183, endPoint x: 312, endPoint y: 191, distance: 164.3
drag, startPoint x: 284, startPoint y: 160, endPoint x: 489, endPoint y: 192, distance: 207.5
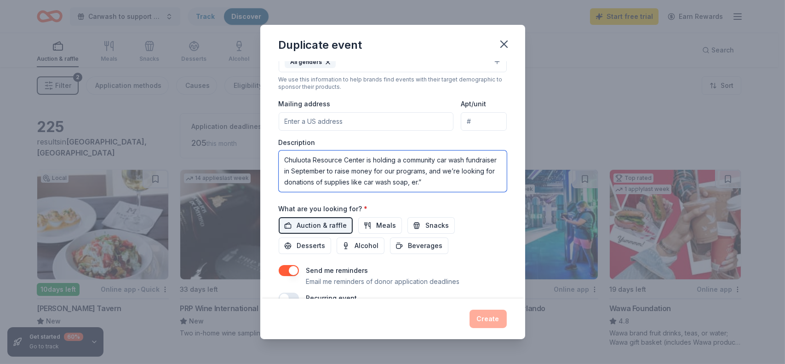
click at [384, 192] on div "Event name * 0 /100 Event website Attendance * Date * Pick a date ZIP code * 3 …" at bounding box center [393, 91] width 228 height 426
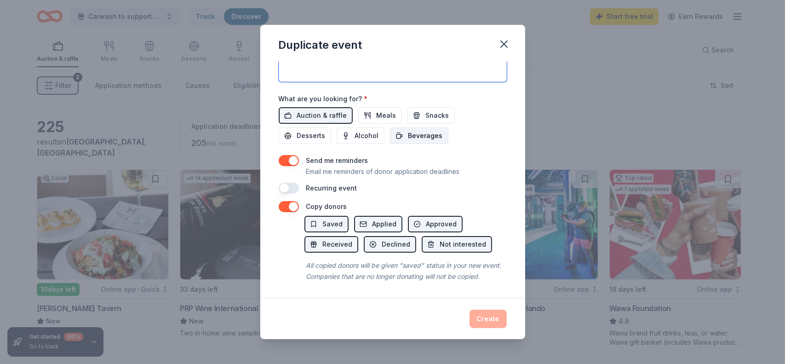
scroll to position [304, 0]
click at [384, 46] on icon "button" at bounding box center [504, 44] width 6 height 6
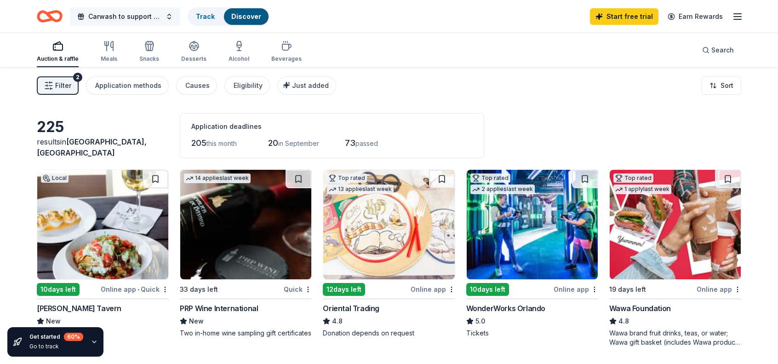
click at [134, 17] on span "Carwash to support food pantry" at bounding box center [125, 16] width 74 height 11
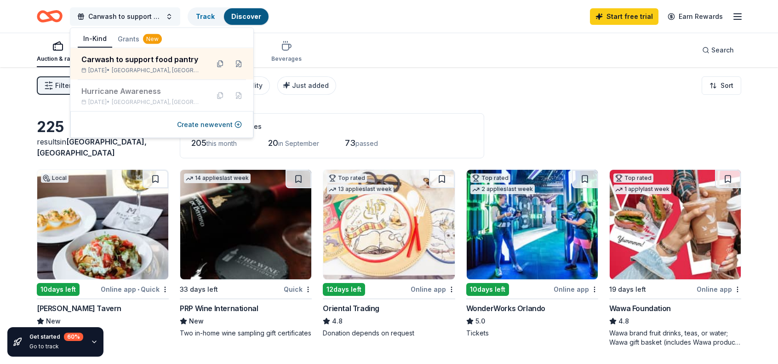
click at [134, 17] on span "Carwash to support food pantry" at bounding box center [125, 16] width 74 height 11
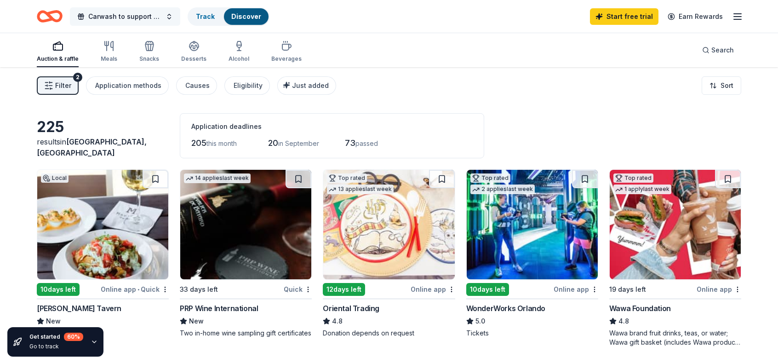
click at [134, 17] on span "Carwash to support food pantry" at bounding box center [125, 16] width 74 height 11
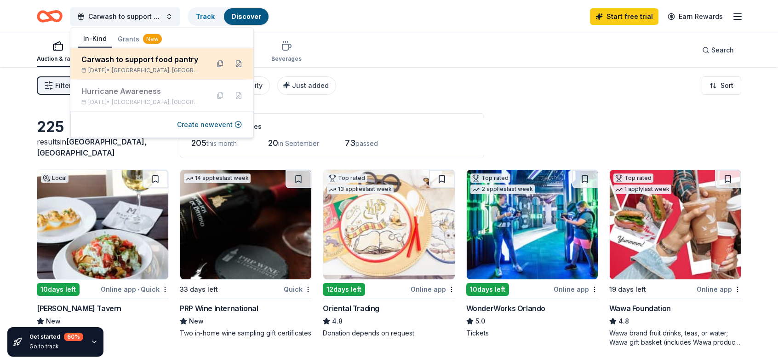
click at [84, 67] on icon at bounding box center [83, 70] width 5 height 6
click at [240, 62] on button at bounding box center [238, 64] width 15 height 15
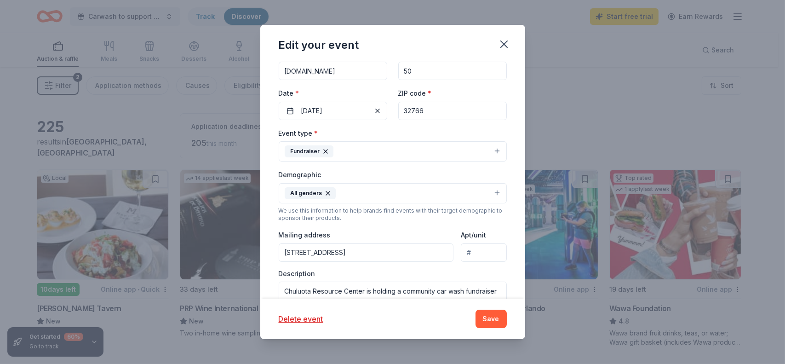
scroll to position [261, 0]
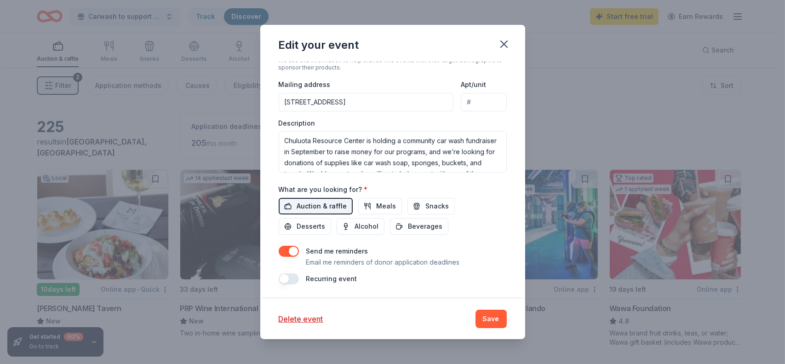
click at [305, 205] on span "Auction & raffle" at bounding box center [322, 205] width 50 height 11
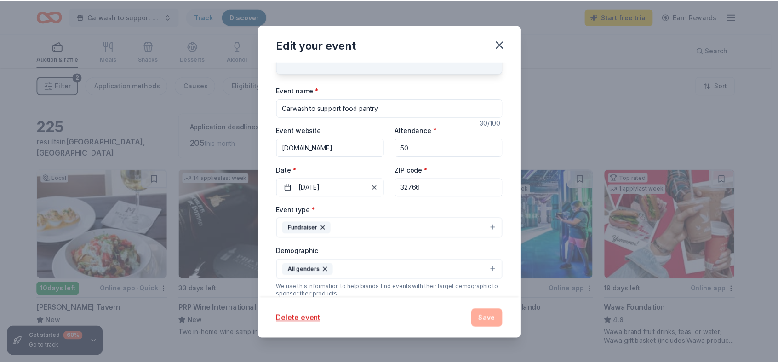
scroll to position [0, 0]
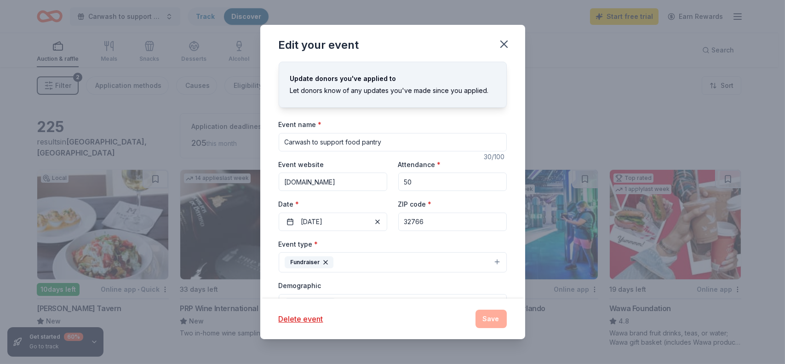
click at [384, 144] on input "Carwash to support food pantry" at bounding box center [393, 142] width 228 height 18
type input "C"
click at [384, 44] on icon "button" at bounding box center [504, 44] width 6 height 6
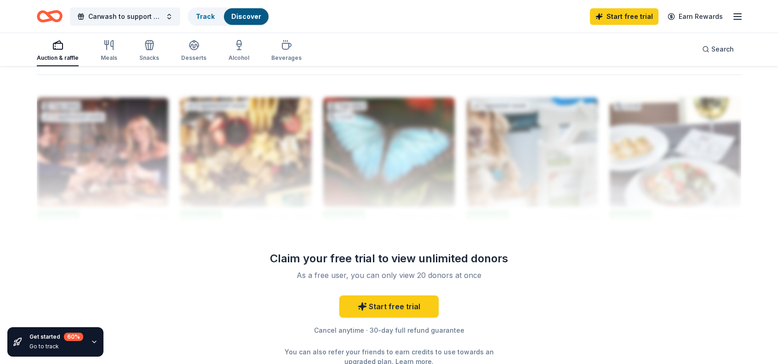
scroll to position [962, 0]
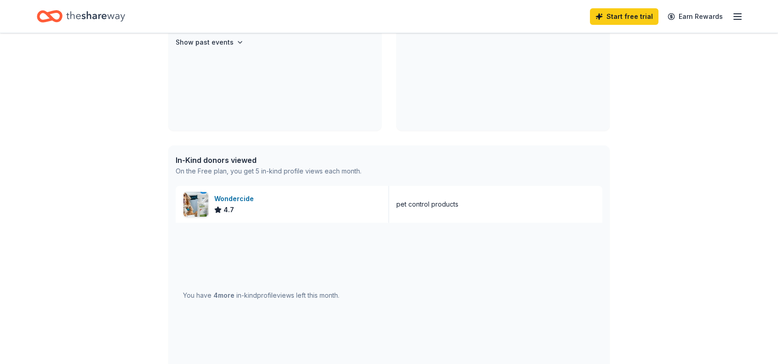
scroll to position [138, 0]
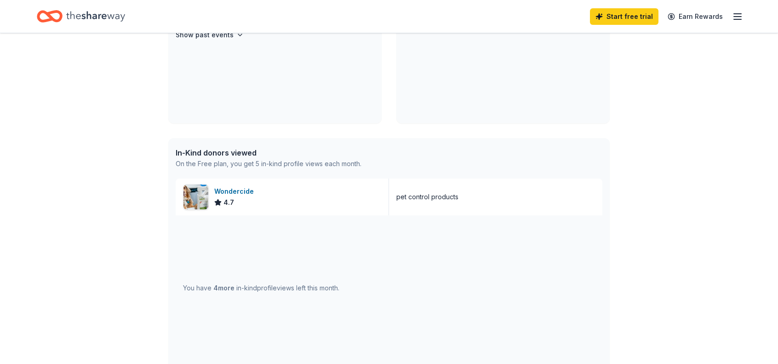
click at [224, 168] on div "On the Free plan, you get 5 in-kind profile views each month." at bounding box center [269, 163] width 186 height 11
click at [188, 198] on img at bounding box center [195, 196] width 25 height 25
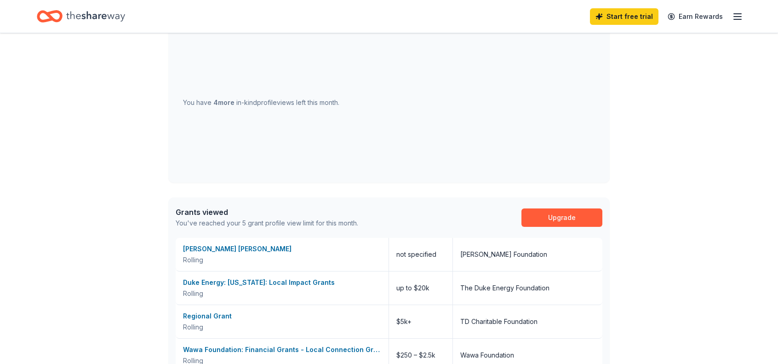
scroll to position [99, 0]
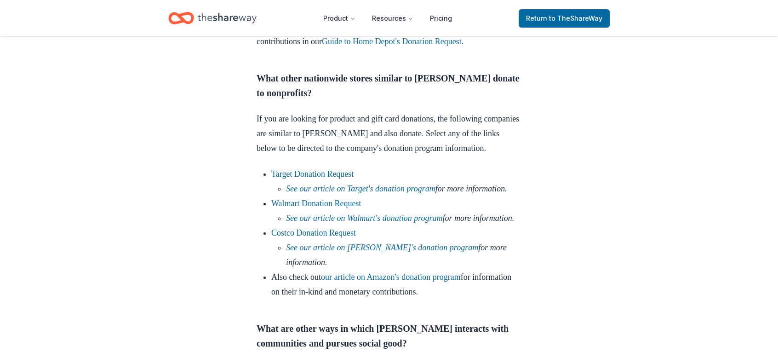
scroll to position [919, 0]
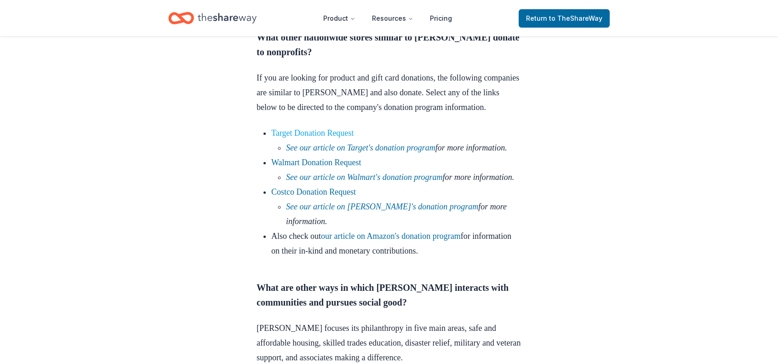
click at [326, 135] on link "Target Donation Request" at bounding box center [312, 132] width 82 height 9
click at [324, 134] on link "Target Donation Request" at bounding box center [312, 132] width 82 height 9
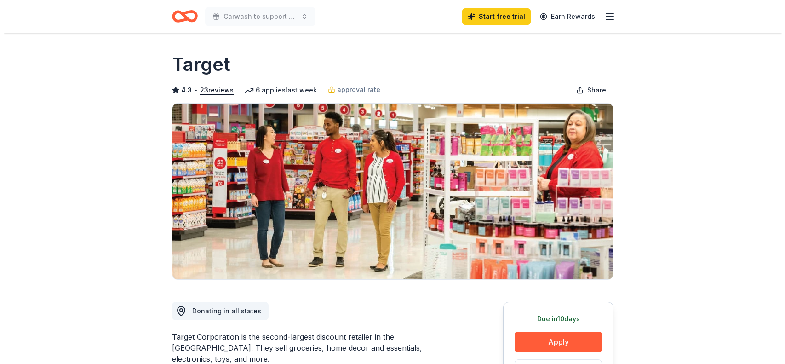
scroll to position [184, 0]
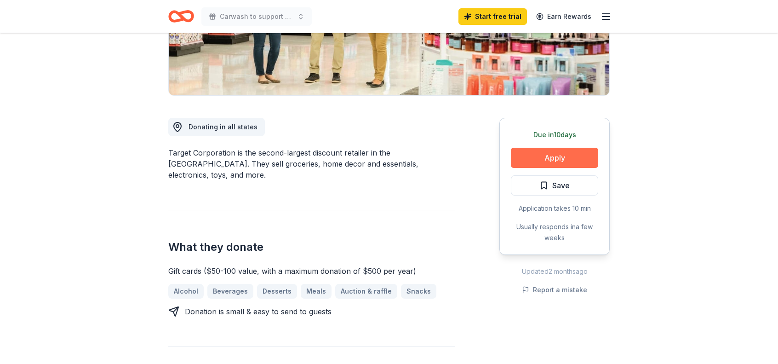
click at [557, 155] on button "Apply" at bounding box center [554, 158] width 87 height 20
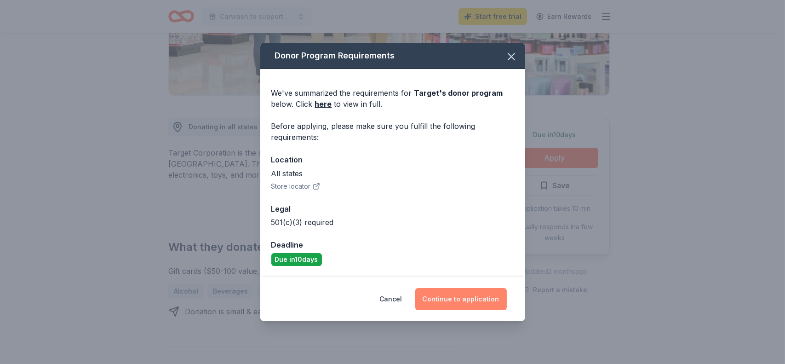
click at [450, 302] on button "Continue to application" at bounding box center [460, 299] width 91 height 22
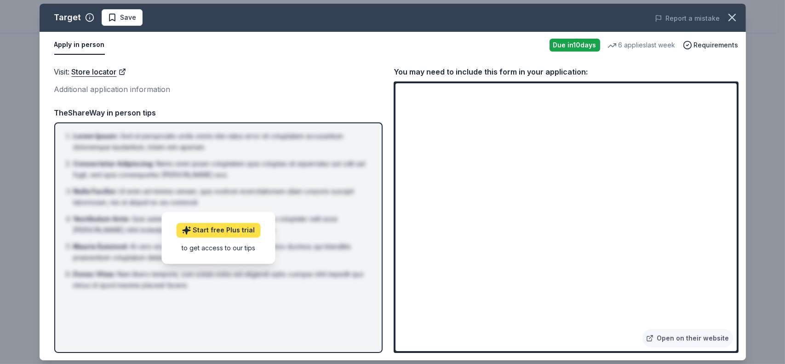
click at [230, 231] on link "Start free Plus trial" at bounding box center [218, 230] width 84 height 15
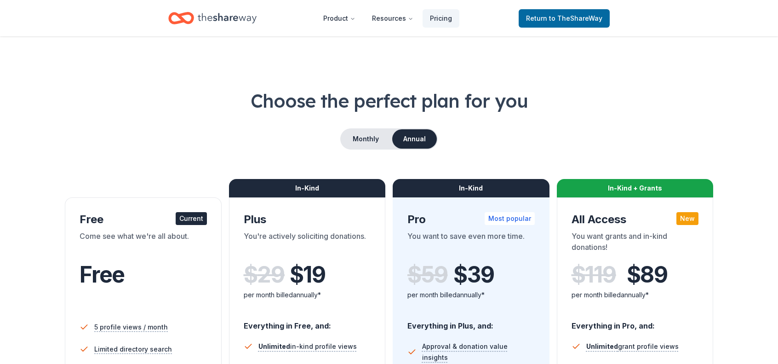
click at [165, 260] on div "Free" at bounding box center [143, 284] width 127 height 56
click at [579, 17] on span "to TheShareWay" at bounding box center [575, 18] width 53 height 8
